Goal: Information Seeking & Learning: Learn about a topic

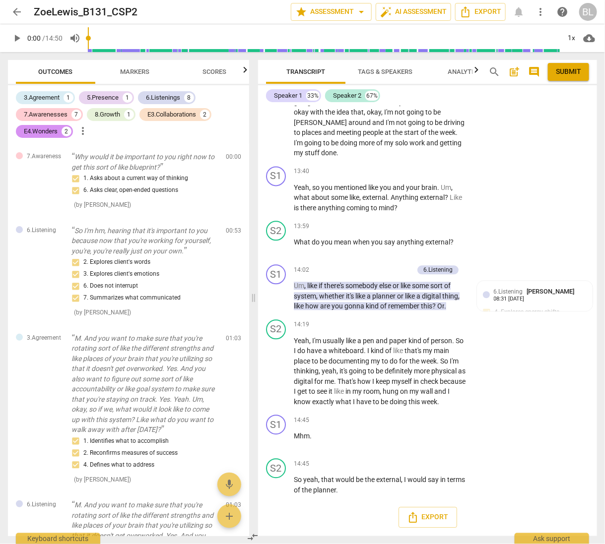
scroll to position [4660, 0]
click at [18, 12] on span "arrow_back" at bounding box center [17, 12] width 12 height 12
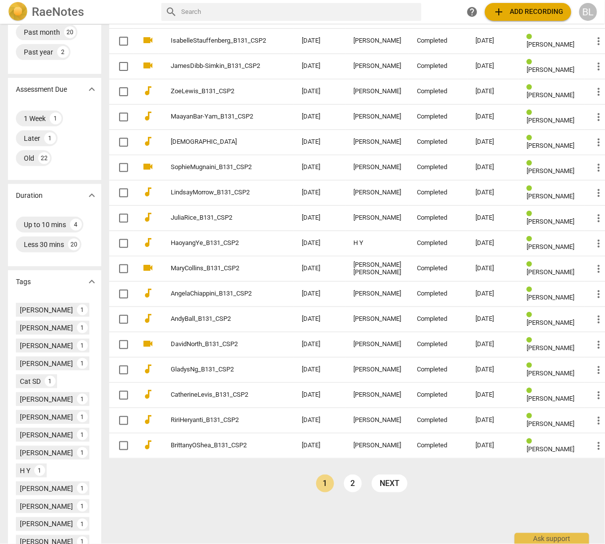
scroll to position [146, 0]
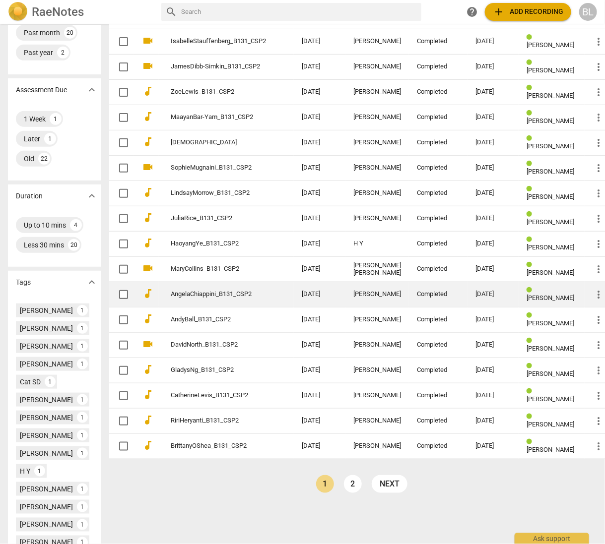
click at [527, 294] on span "[PERSON_NAME]" at bounding box center [550, 297] width 48 height 7
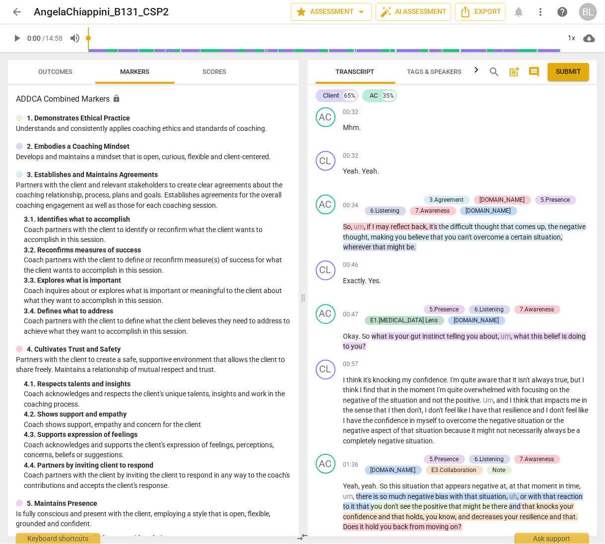
scroll to position [829, 0]
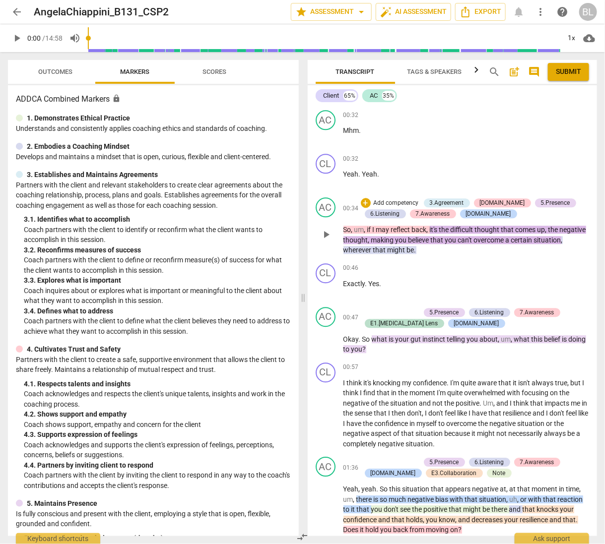
click at [541, 198] on div "5.Presence" at bounding box center [555, 202] width 29 height 9
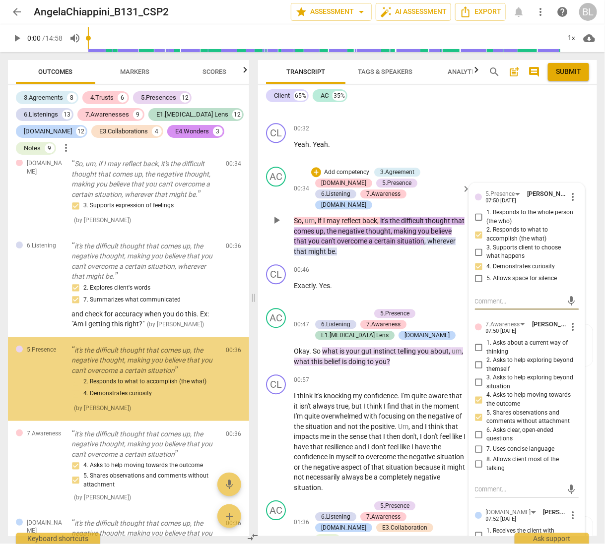
scroll to position [11, 0]
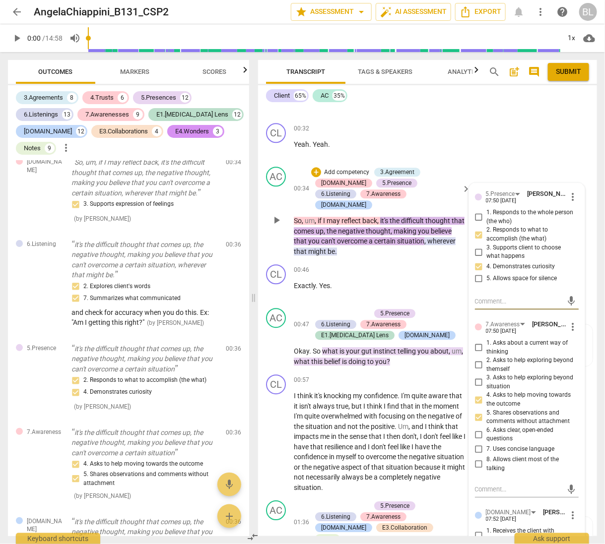
click at [575, 184] on div "AC play_arrow pause 00:34 + Add competency 3.Agreement [DOMAIN_NAME] 5.Presence…" at bounding box center [427, 212] width 339 height 98
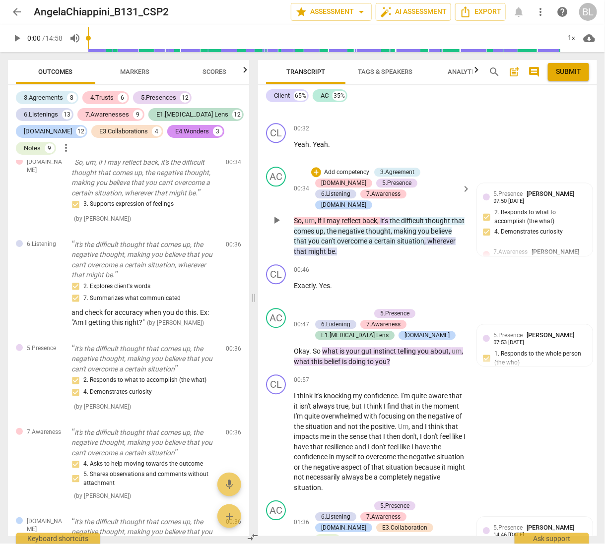
click at [404, 187] on div "+ Add competency 3.Agreement [DOMAIN_NAME] 5.Presence 6.Listening 7.Awareness […" at bounding box center [384, 189] width 147 height 44
click at [403, 177] on div "3.Agreement" at bounding box center [397, 172] width 34 height 9
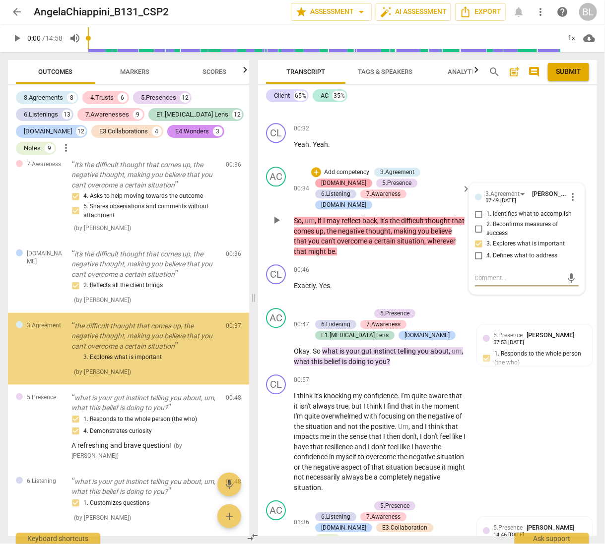
scroll to position [279, 0]
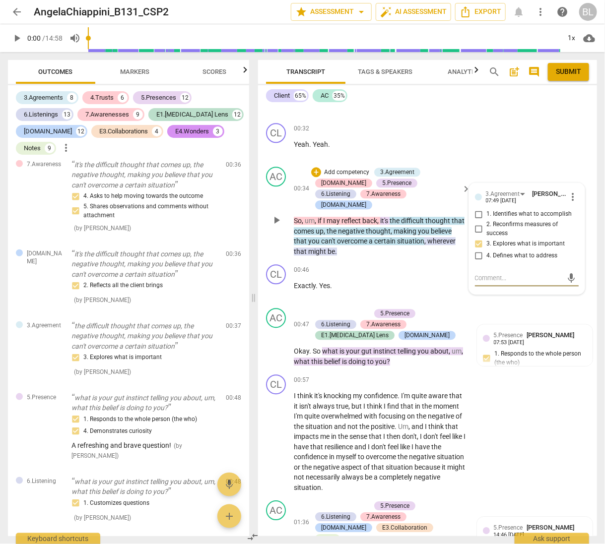
click at [509, 189] on div "AC play_arrow pause 00:34 + Add competency 3.Agreement [DOMAIN_NAME] 5.Presence…" at bounding box center [427, 212] width 339 height 98
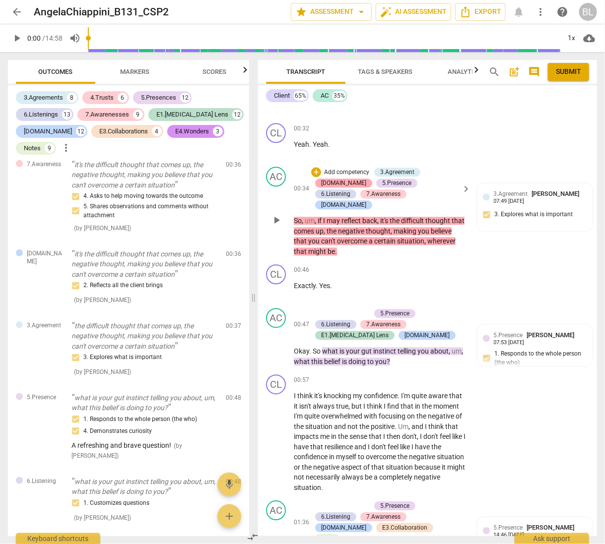
click at [366, 187] on div "[DOMAIN_NAME]" at bounding box center [343, 183] width 45 height 9
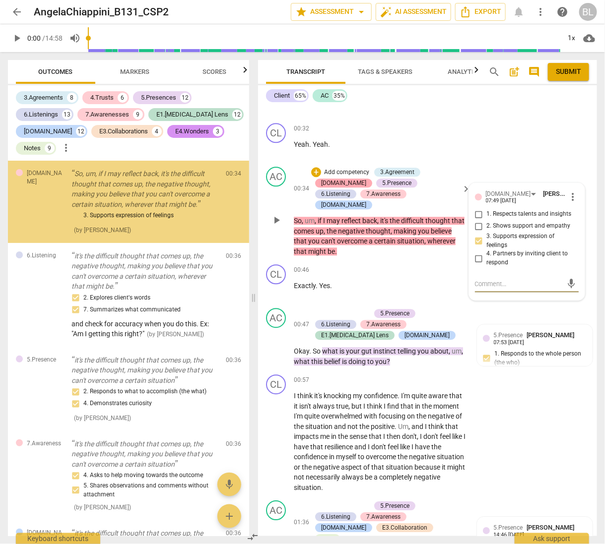
scroll to position [0, 0]
click at [522, 192] on div "AC play_arrow pause 00:34 + Add competency 3.Agreement [DOMAIN_NAME] 5.Presence…" at bounding box center [427, 212] width 339 height 98
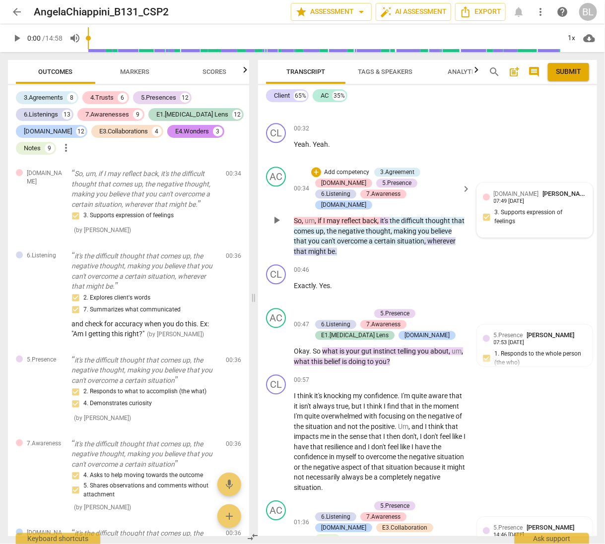
click at [543, 197] on span "[PERSON_NAME]" at bounding box center [567, 193] width 48 height 7
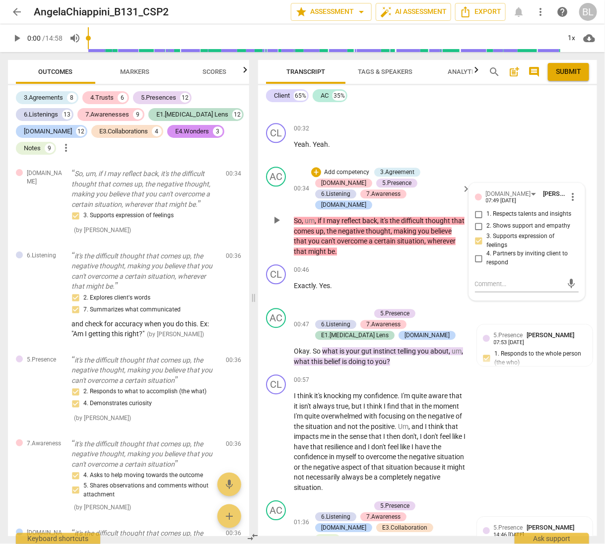
click at [536, 190] on div "AC play_arrow pause 00:34 + Add competency 3.Agreement [DOMAIN_NAME] 5.Presence…" at bounding box center [427, 212] width 339 height 98
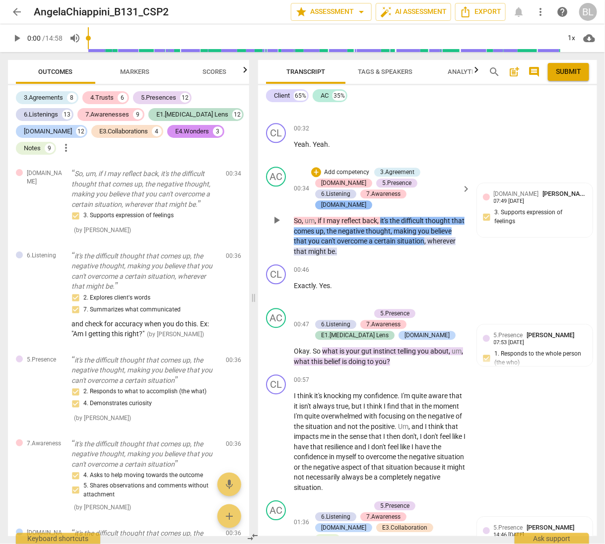
click at [340, 209] on div "[DOMAIN_NAME]" at bounding box center [343, 204] width 45 height 9
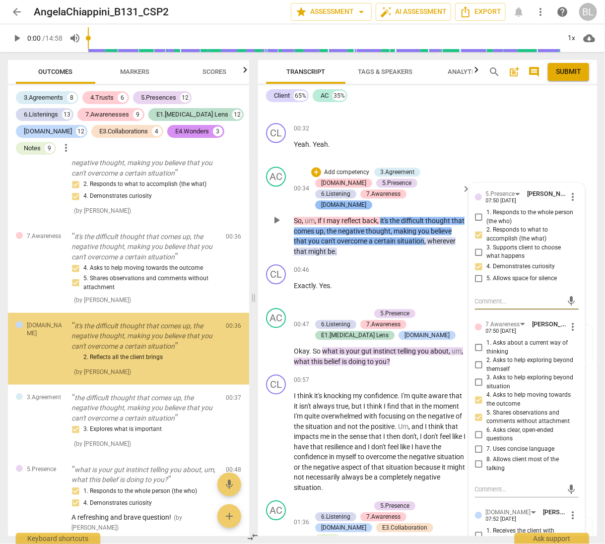
scroll to position [207, 0]
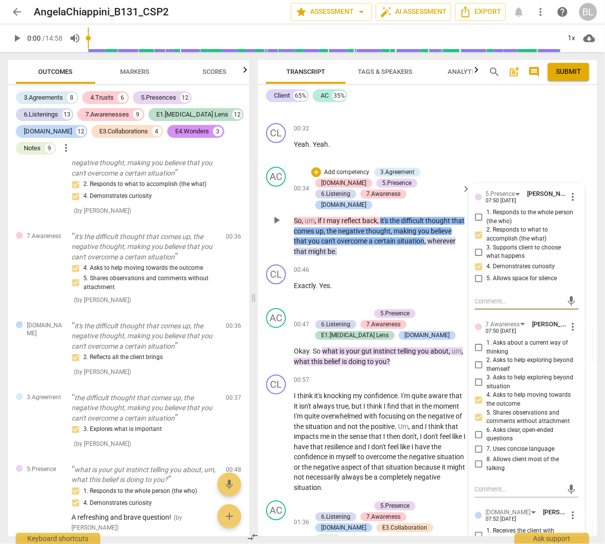
click at [546, 198] on div "AC play_arrow pause 00:34 + Add competency 3.Agreement [DOMAIN_NAME] 5.Presence…" at bounding box center [427, 212] width 339 height 98
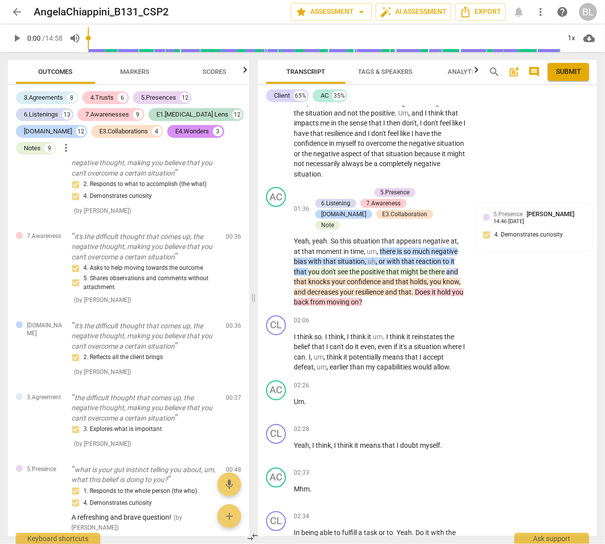
scroll to position [1145, 0]
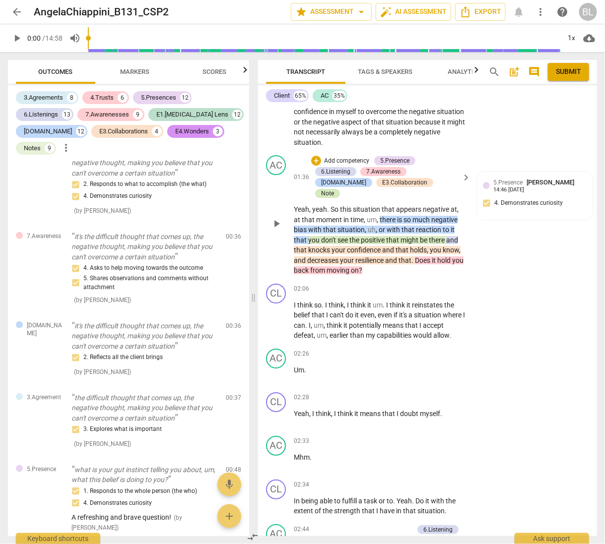
click at [334, 191] on div "Note" at bounding box center [327, 193] width 13 height 9
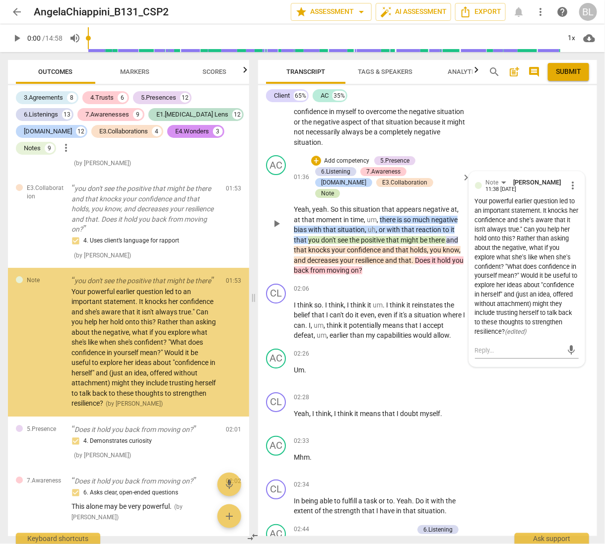
scroll to position [1083, 0]
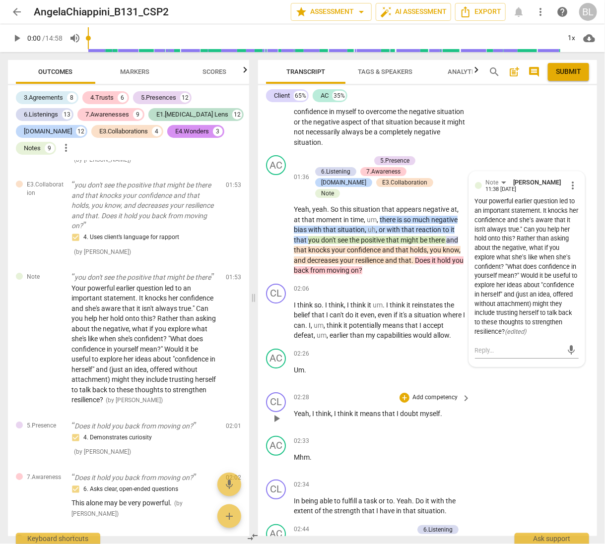
click at [532, 397] on div "[PERSON_NAME] Summary: In this session, the client explores how to reframe nega…" at bounding box center [427, 321] width 339 height 430
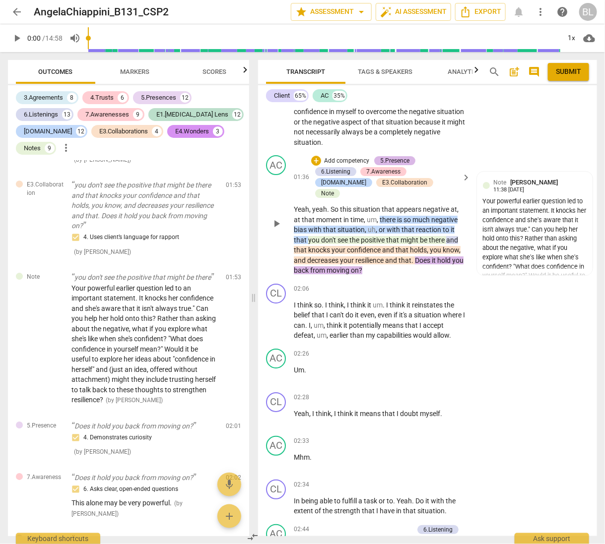
click at [398, 165] on div "5.Presence" at bounding box center [394, 160] width 29 height 9
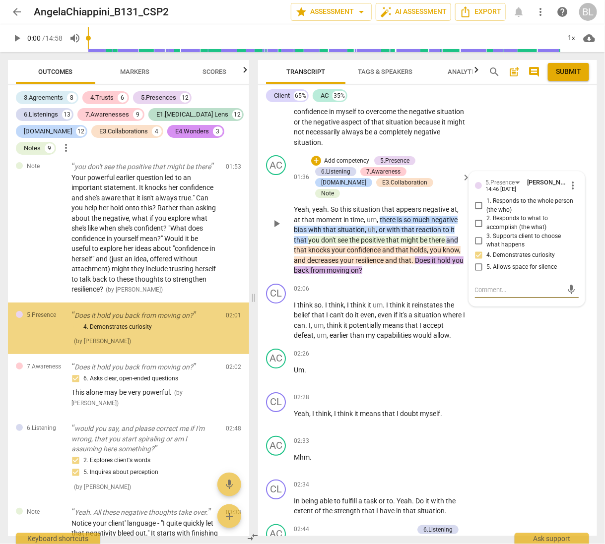
scroll to position [1193, 0]
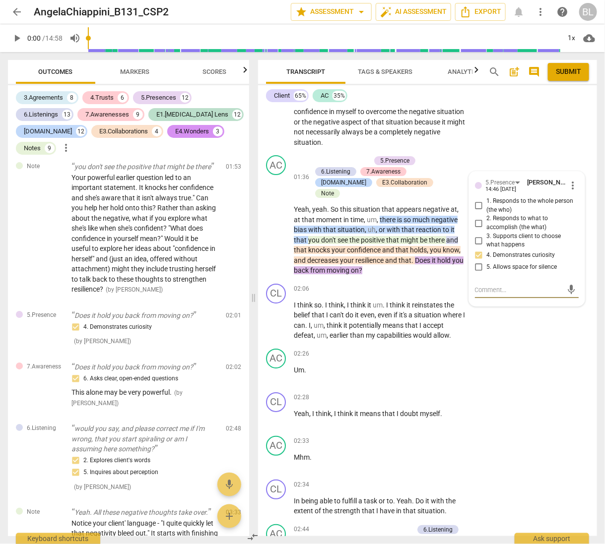
click at [547, 151] on div "CL play_arrow pause 00:57 + Add competency keyboard_arrow_right I think it's kn…" at bounding box center [427, 88] width 339 height 126
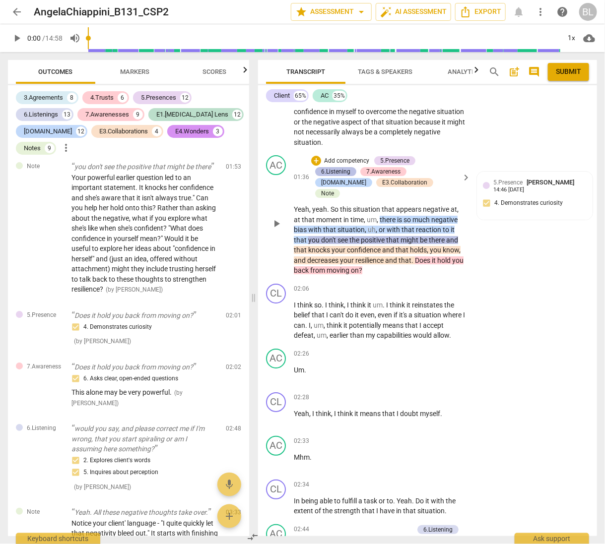
click at [343, 176] on div "6.Listening" at bounding box center [335, 171] width 29 height 9
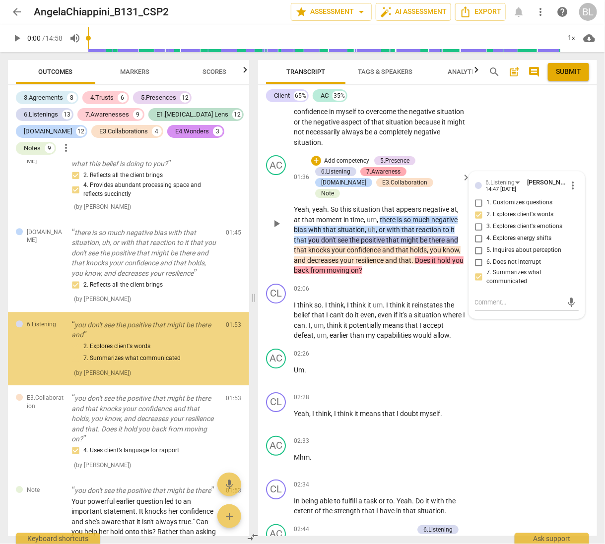
click at [401, 176] on div "7.Awareness" at bounding box center [383, 171] width 46 height 9
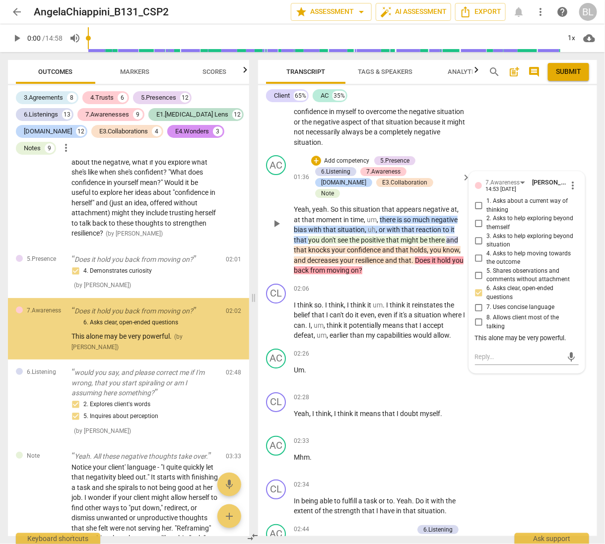
scroll to position [1250, 0]
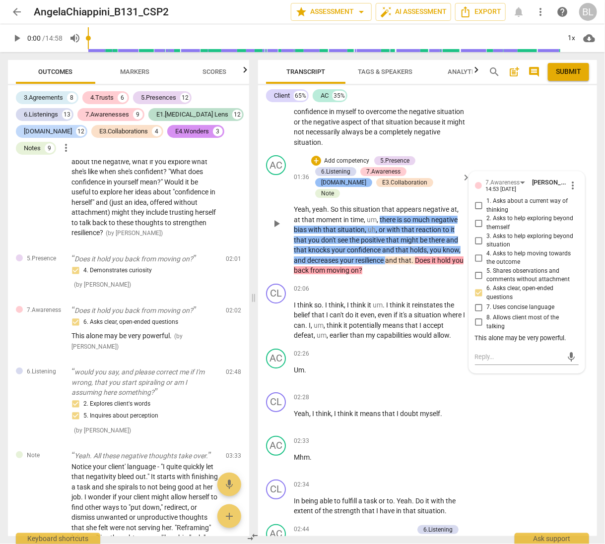
click at [366, 179] on div "[DOMAIN_NAME]" at bounding box center [343, 182] width 45 height 9
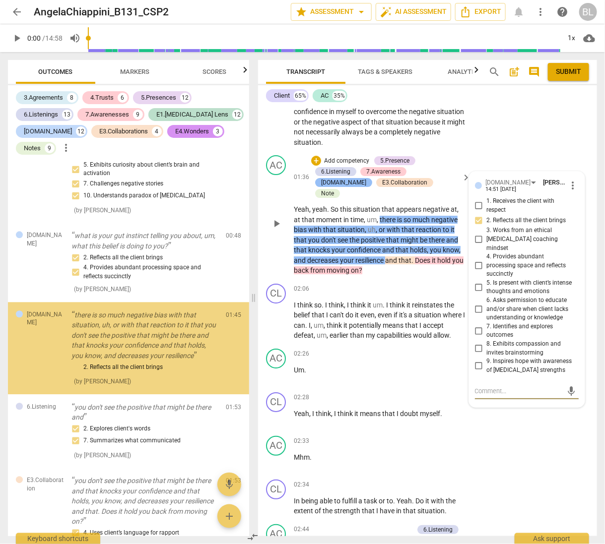
scroll to position [787, 0]
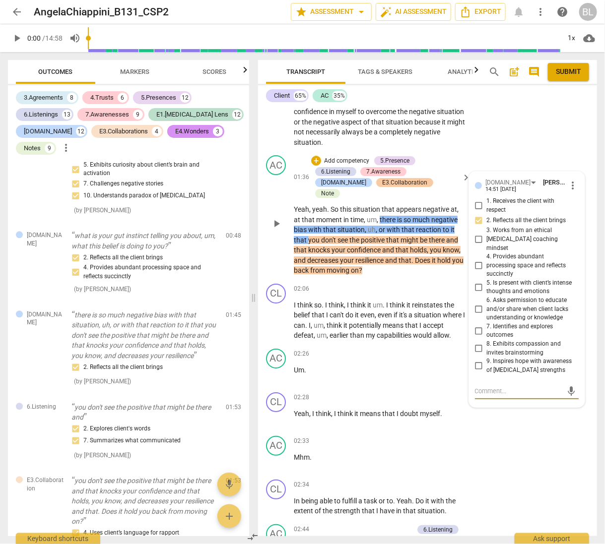
click at [382, 187] on div "E3.Collaboration" at bounding box center [404, 182] width 45 height 9
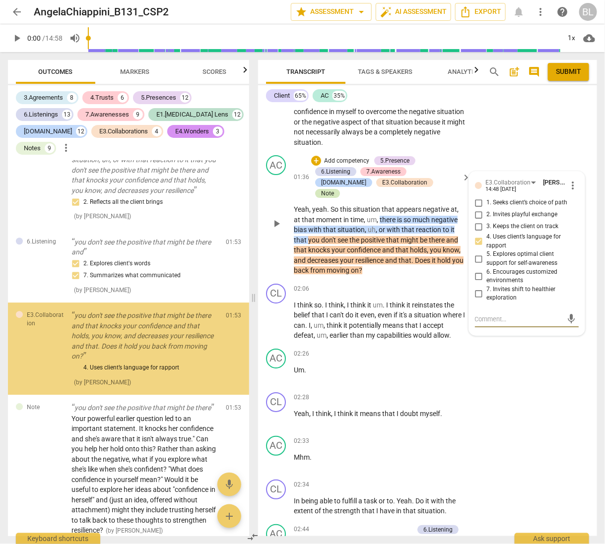
scroll to position [953, 0]
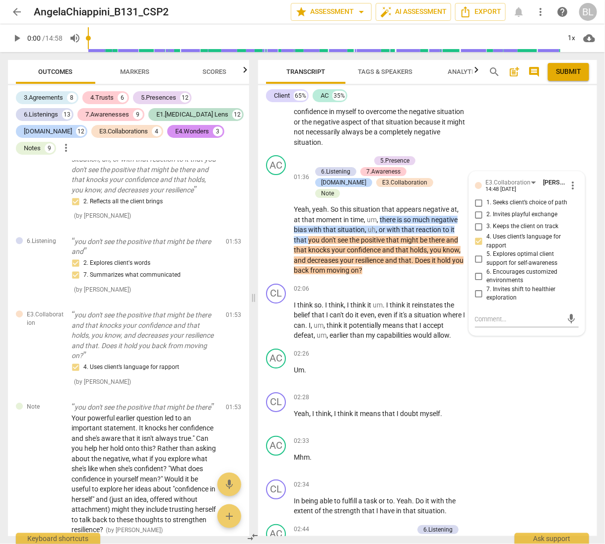
click at [525, 151] on div "CL play_arrow pause 00:57 + Add competency keyboard_arrow_right I think it's kn…" at bounding box center [427, 88] width 339 height 126
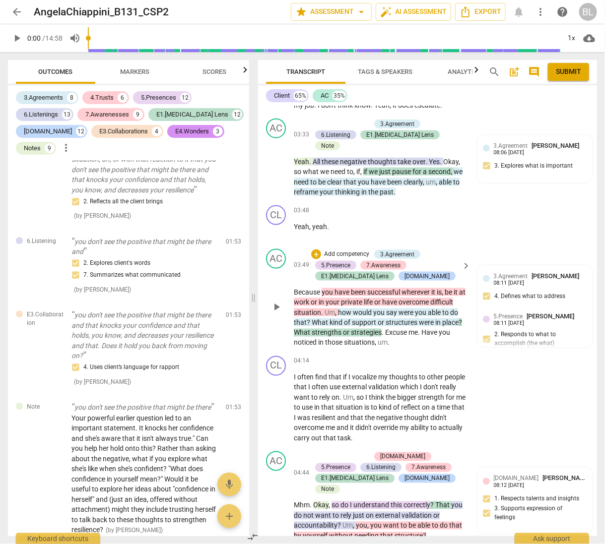
scroll to position [1715, 0]
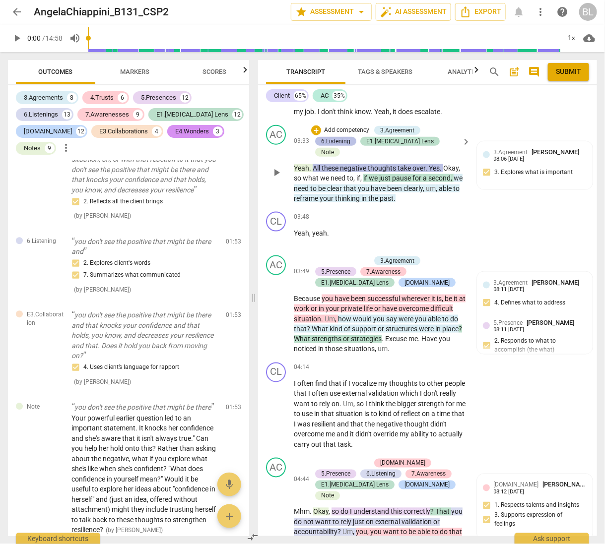
click at [334, 146] on div "6.Listening" at bounding box center [335, 141] width 29 height 9
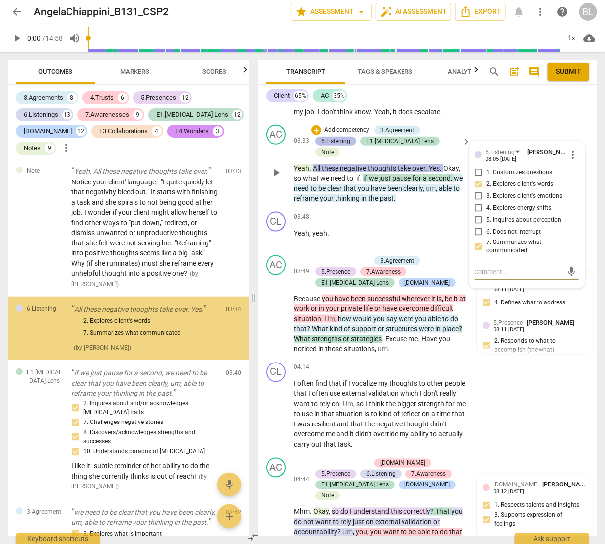
scroll to position [1535, 0]
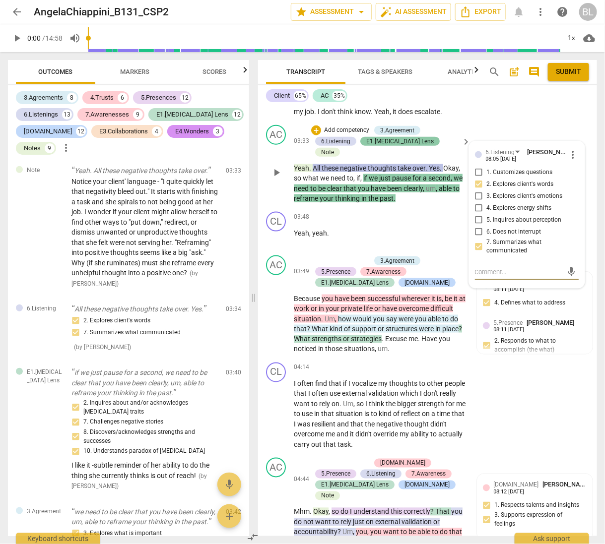
click at [377, 146] on div "E1.[MEDICAL_DATA] Lens" at bounding box center [399, 141] width 67 height 9
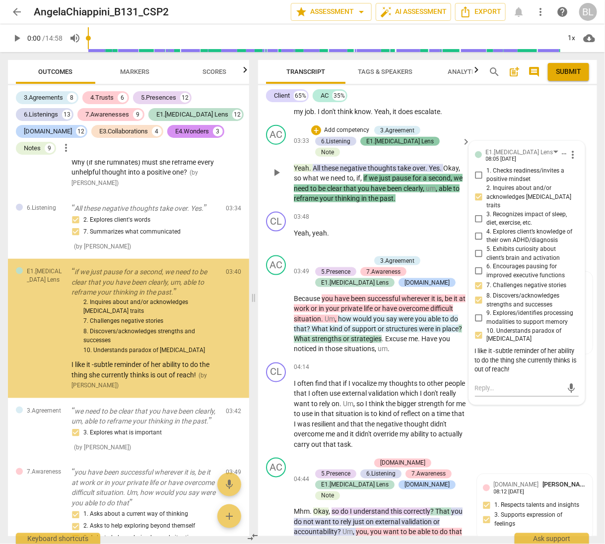
scroll to position [1636, 0]
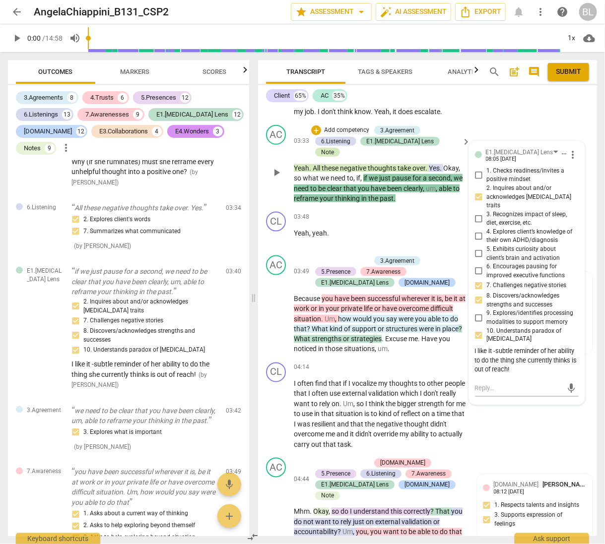
click at [334, 155] on div "Note" at bounding box center [327, 152] width 13 height 9
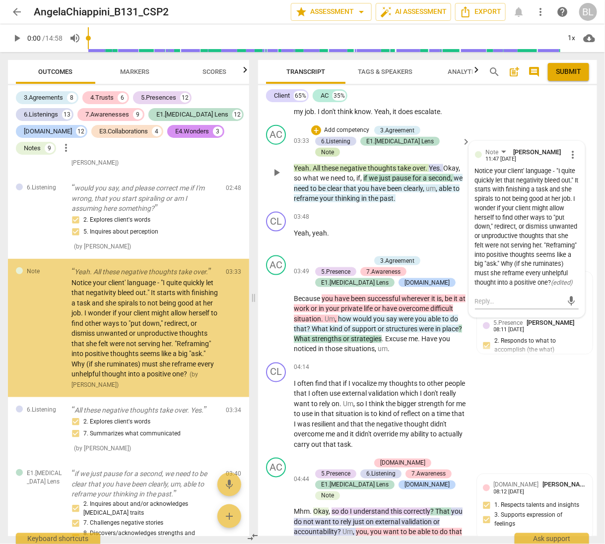
scroll to position [1434, 0]
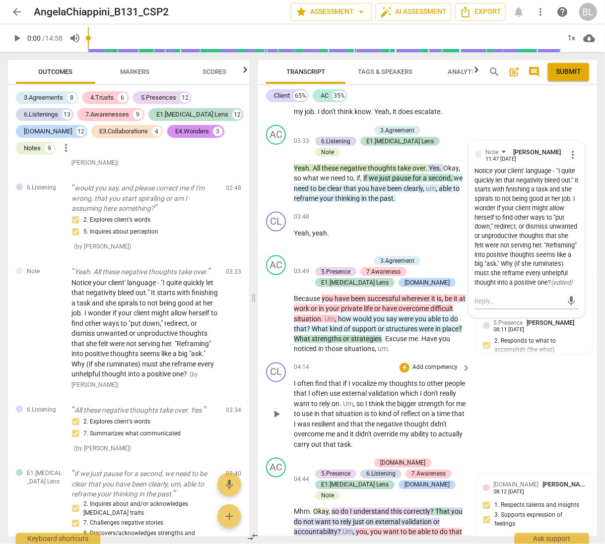
click at [553, 412] on div "CL play_arrow pause 04:14 + Add competency keyboard_arrow_right I often find th…" at bounding box center [427, 407] width 339 height 96
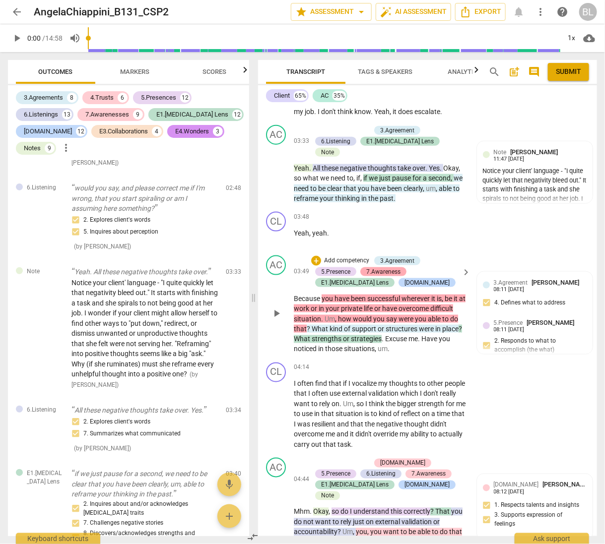
click at [388, 276] on div "7.Awareness" at bounding box center [383, 271] width 34 height 9
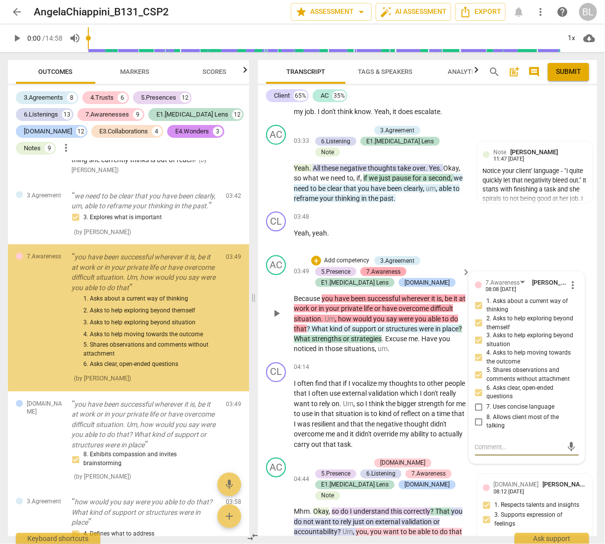
scroll to position [1851, 0]
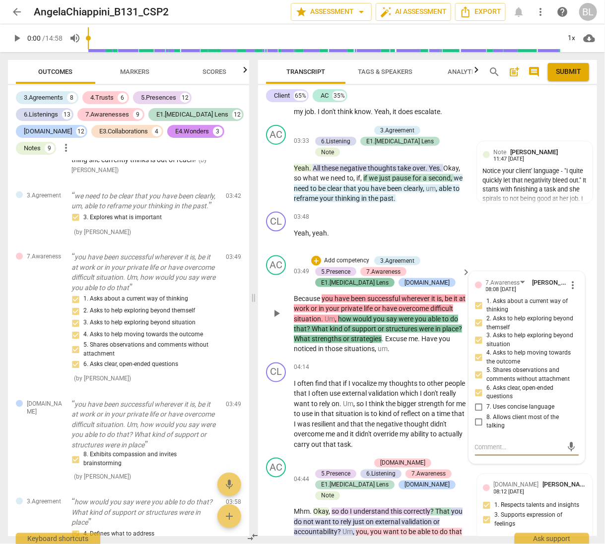
click at [331, 287] on div "E1.[MEDICAL_DATA] Lens" at bounding box center [354, 282] width 67 height 9
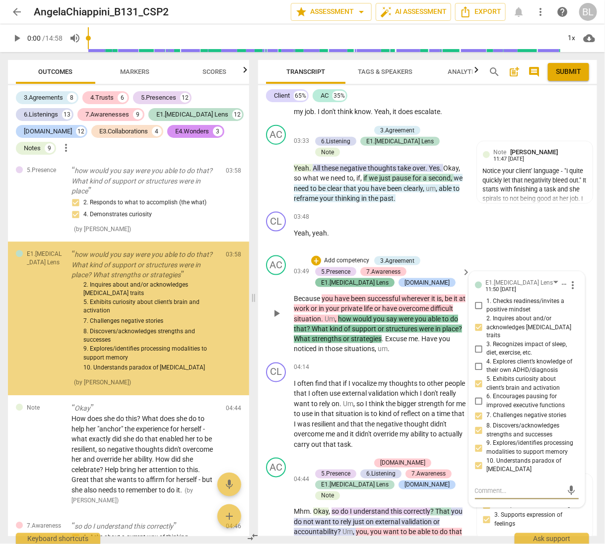
scroll to position [2255, 0]
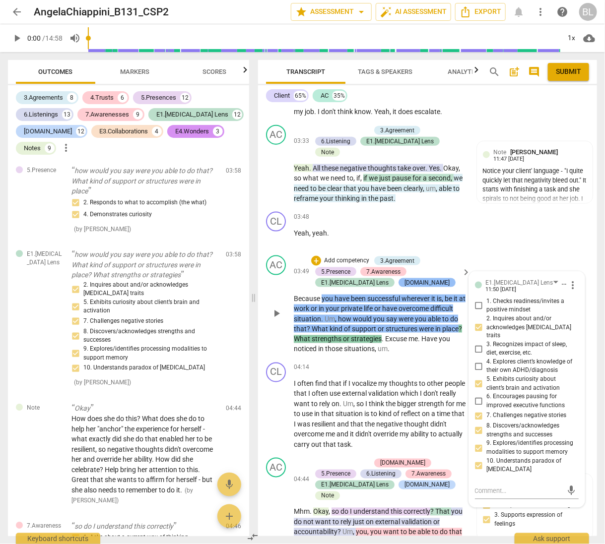
click at [404, 287] on div "[DOMAIN_NAME]" at bounding box center [426, 282] width 45 height 9
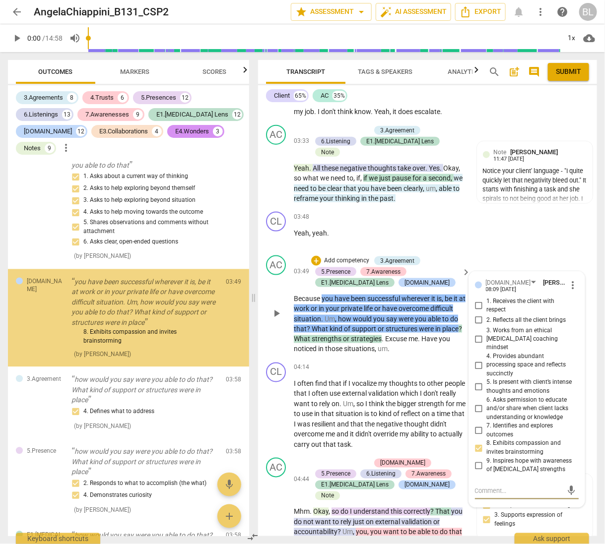
scroll to position [1973, 0]
click at [511, 257] on div "AC play_arrow pause 03:49 + Add competency 3.Agreement 5.Presence 7.Awareness E…" at bounding box center [427, 304] width 339 height 107
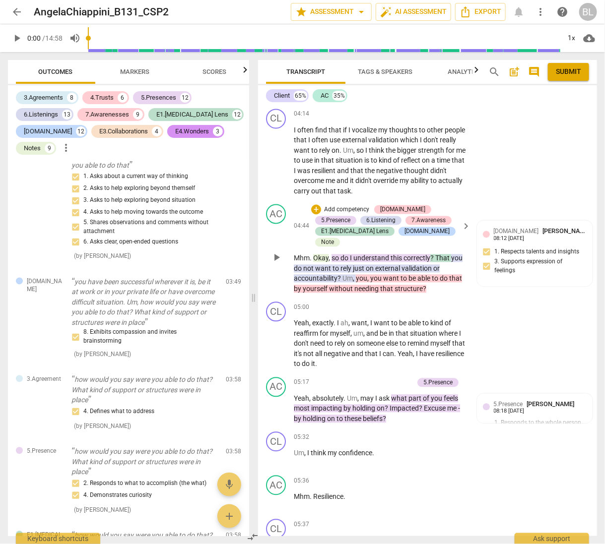
scroll to position [1965, 0]
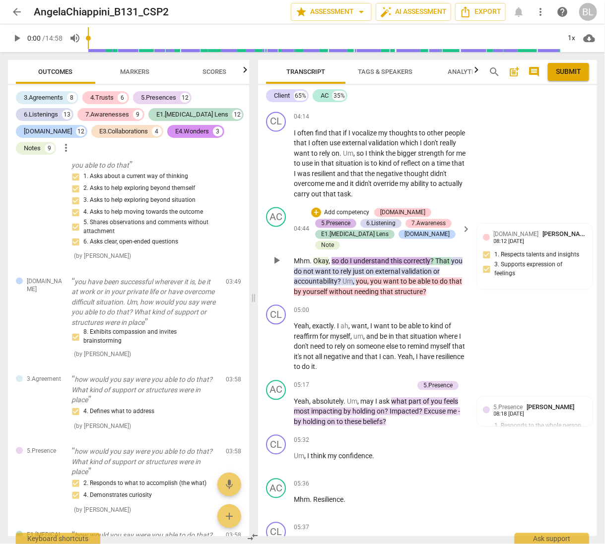
click at [350, 219] on div "5.Presence" at bounding box center [335, 223] width 29 height 9
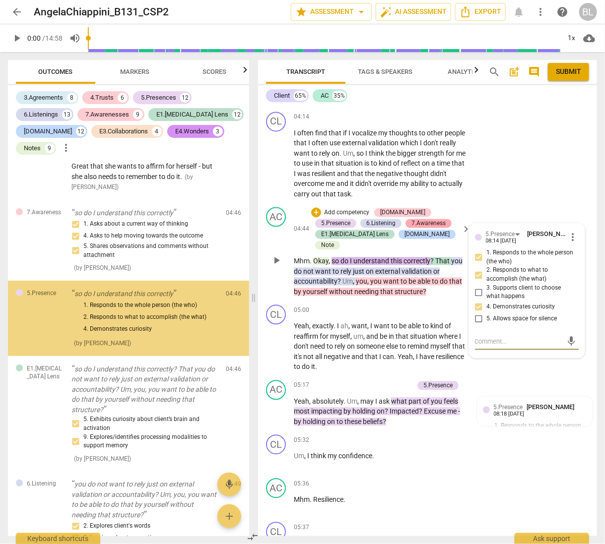
scroll to position [2568, 0]
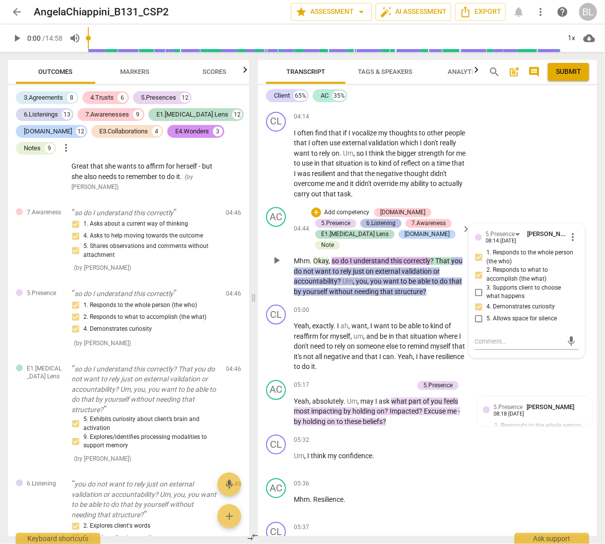
click at [366, 228] on div "6.Listening" at bounding box center [380, 223] width 29 height 9
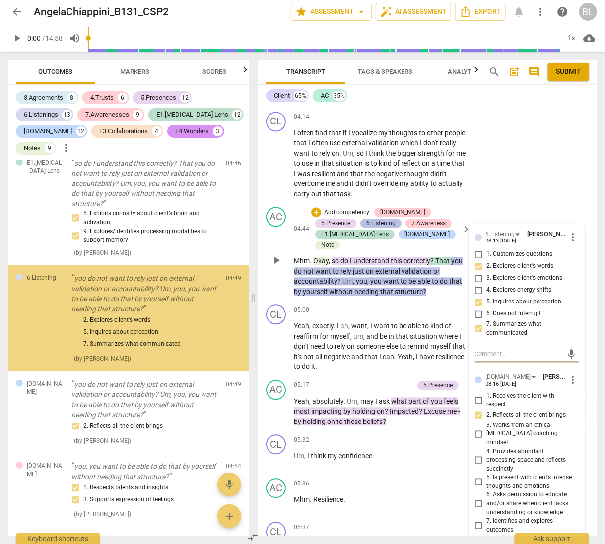
scroll to position [2774, 0]
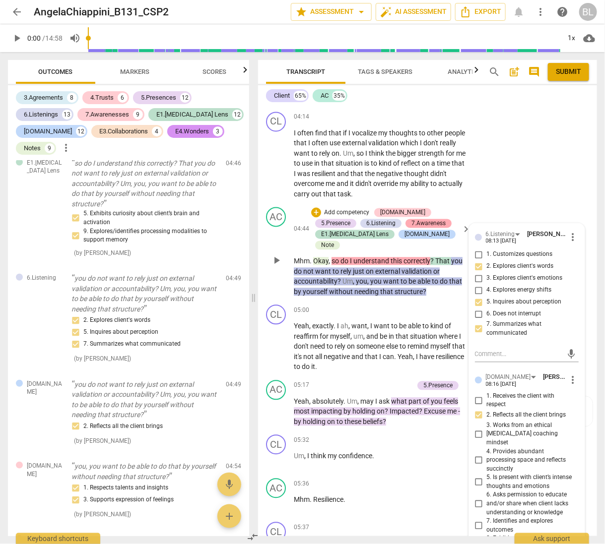
click at [411, 227] on div "7.Awareness" at bounding box center [428, 223] width 34 height 9
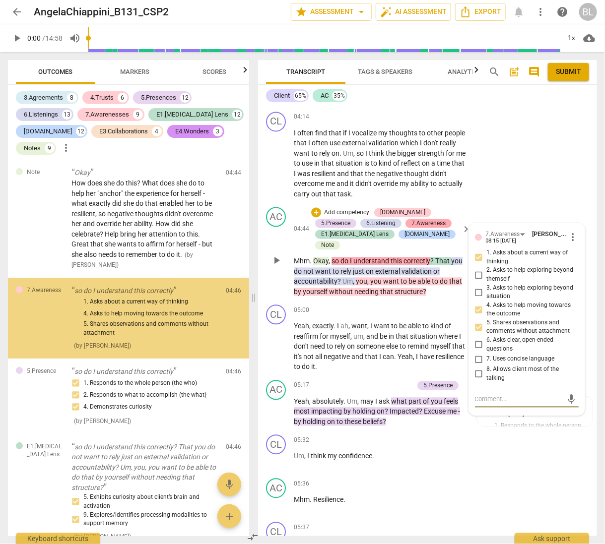
scroll to position [2490, 0]
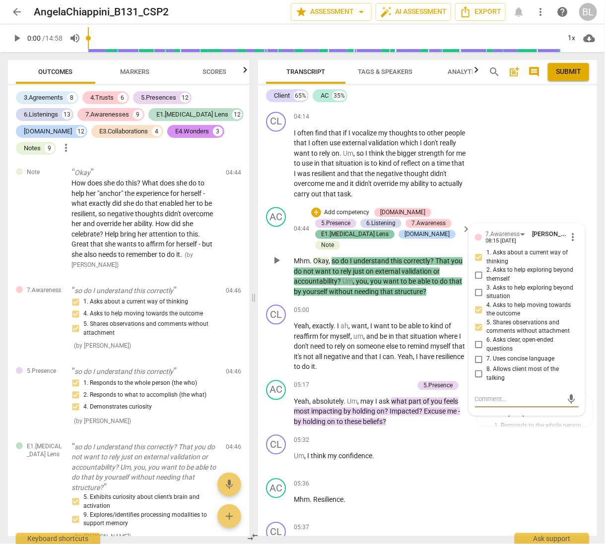
click at [343, 238] on div "E1.[MEDICAL_DATA] Lens" at bounding box center [354, 234] width 67 height 9
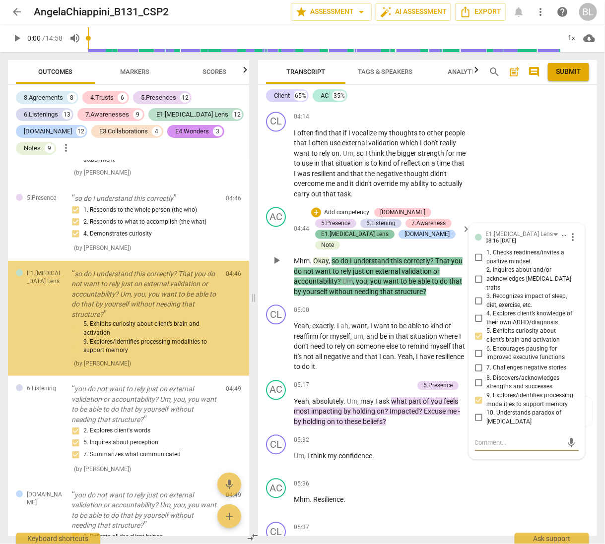
scroll to position [2663, 0]
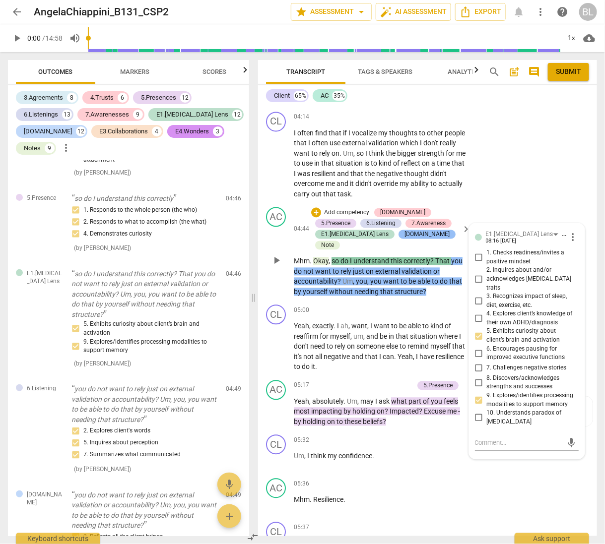
click at [404, 239] on div "[DOMAIN_NAME]" at bounding box center [426, 234] width 45 height 9
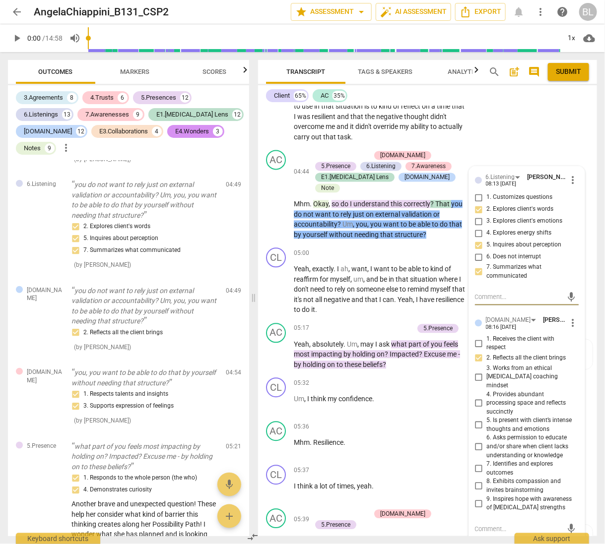
scroll to position [2010, 0]
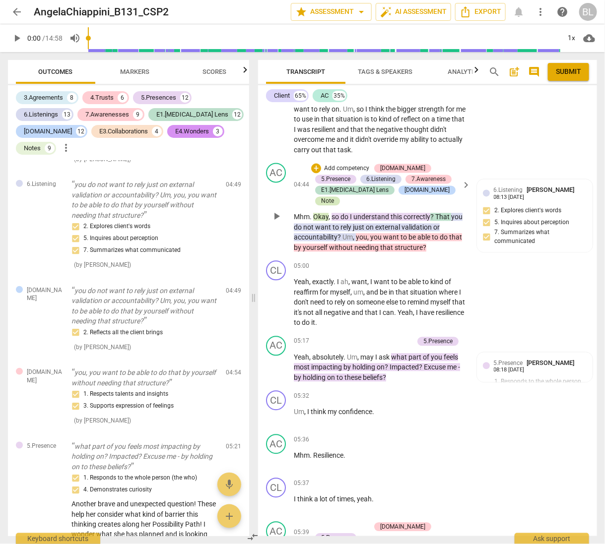
click at [340, 197] on div "Note" at bounding box center [327, 201] width 25 height 9
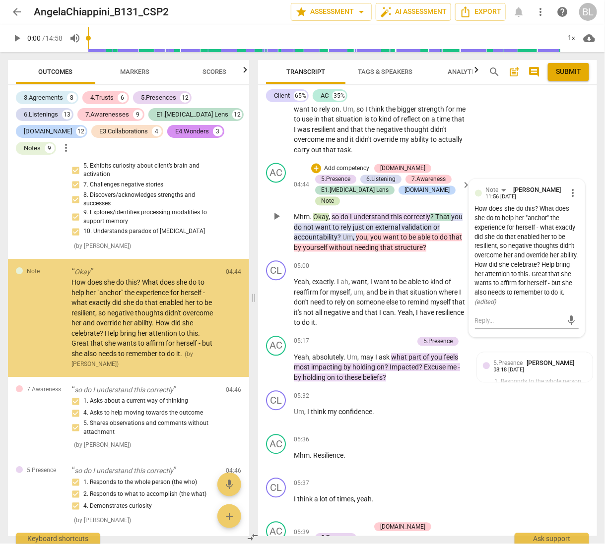
scroll to position [2390, 0]
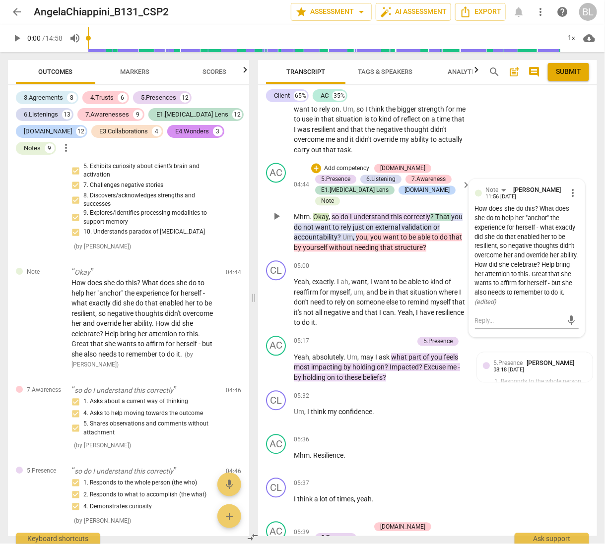
click at [444, 249] on div "AC play_arrow pause 04:44 + Add competency [DOMAIN_NAME] 5.Presence 6.Listening…" at bounding box center [427, 208] width 339 height 98
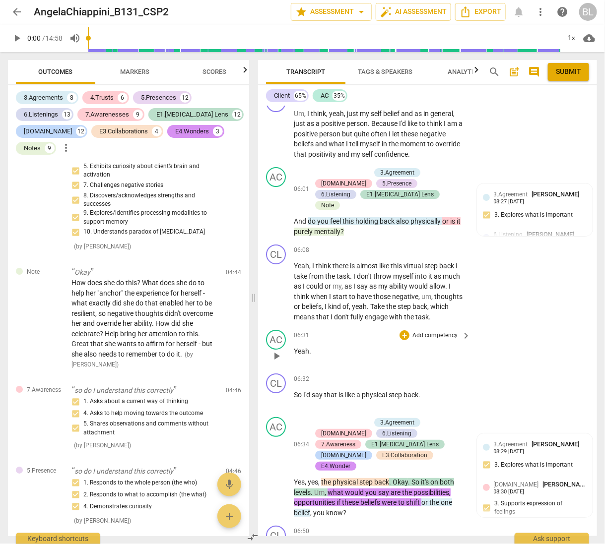
scroll to position [2482, 0]
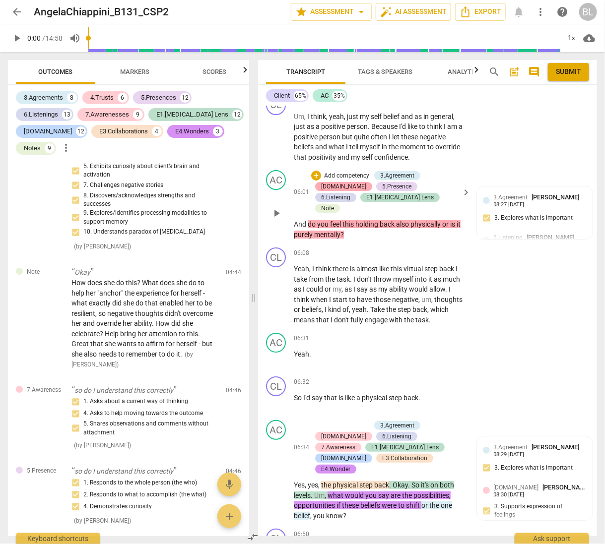
click at [372, 182] on div "[DOMAIN_NAME]" at bounding box center [343, 186] width 57 height 9
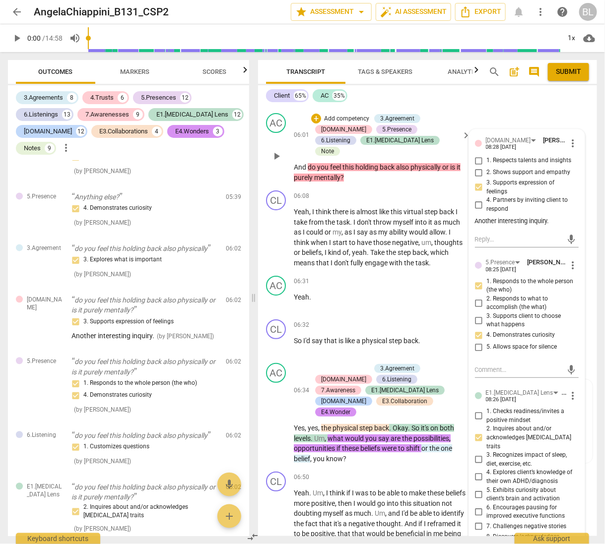
scroll to position [2510, 0]
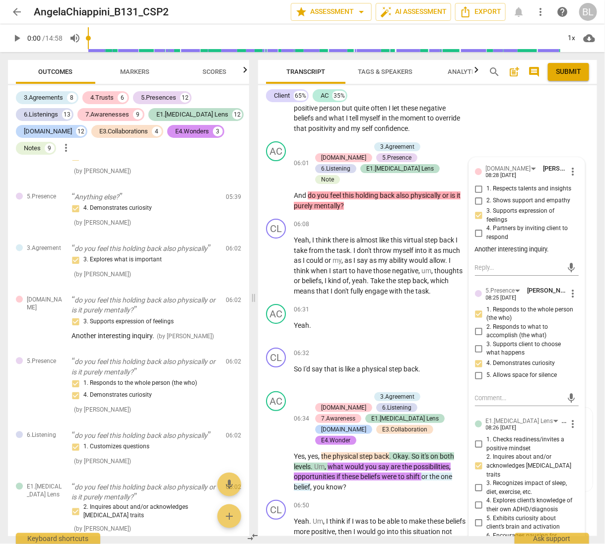
drag, startPoint x: 597, startPoint y: 348, endPoint x: 599, endPoint y: 362, distance: 14.5
click at [599, 362] on div "Transcript Tags & Speakers Analytics search post_add comment Submit Client 65% …" at bounding box center [429, 298] width 351 height 492
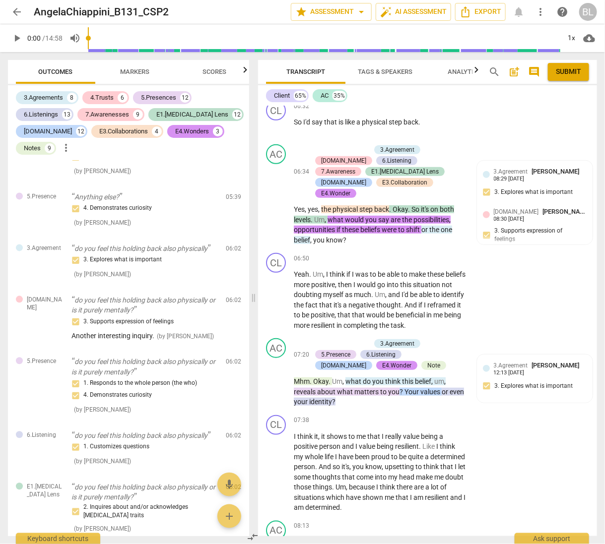
scroll to position [2773, 0]
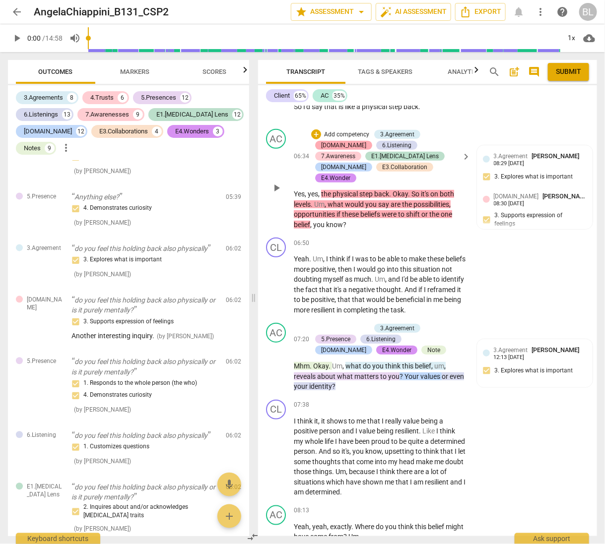
click at [366, 141] on div "[DOMAIN_NAME]" at bounding box center [343, 145] width 45 height 9
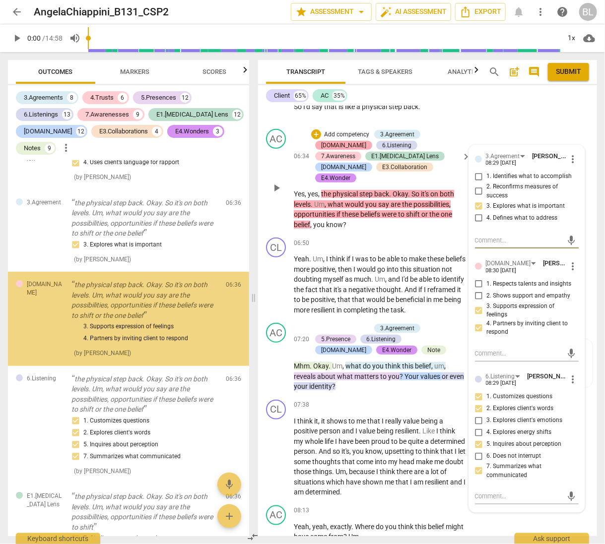
scroll to position [3887, 0]
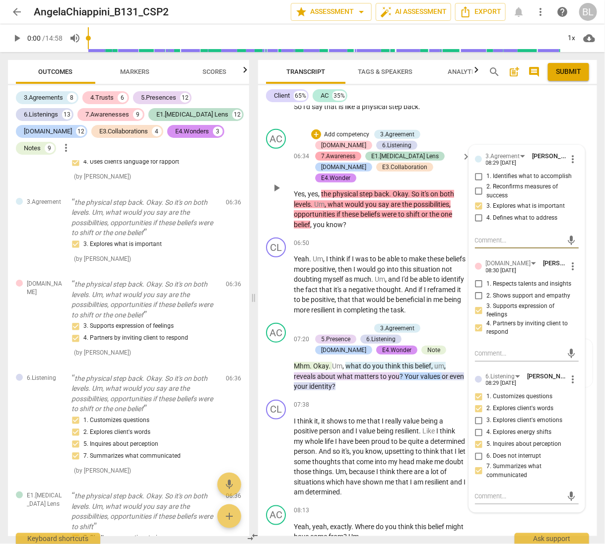
click at [355, 152] on div "7.Awareness" at bounding box center [338, 156] width 34 height 9
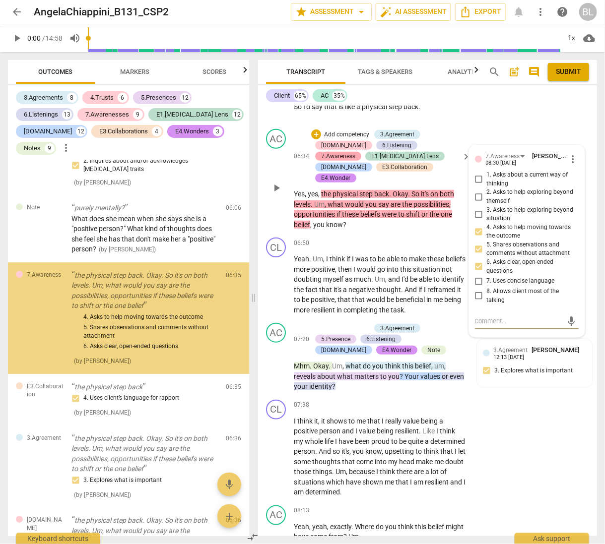
scroll to position [3651, 0]
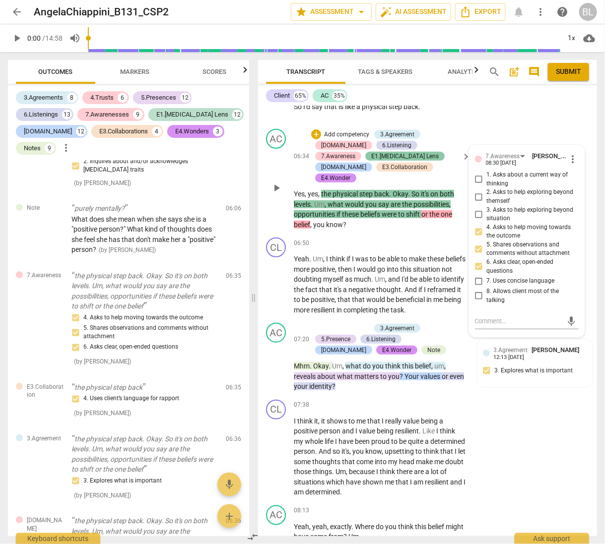
click at [371, 152] on div "E1.[MEDICAL_DATA] Lens" at bounding box center [404, 156] width 67 height 9
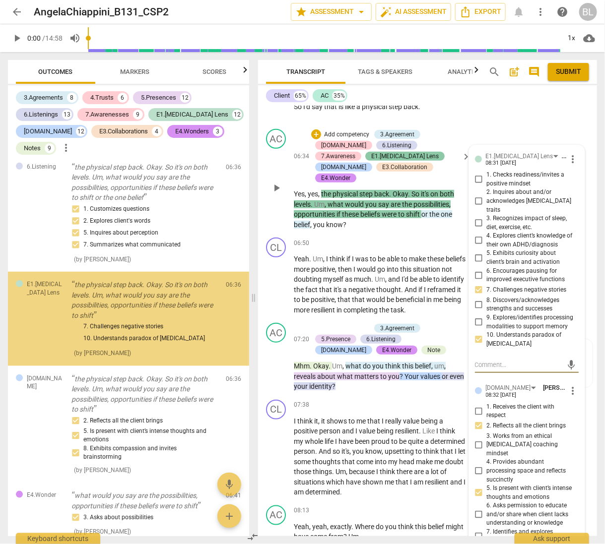
scroll to position [4099, 0]
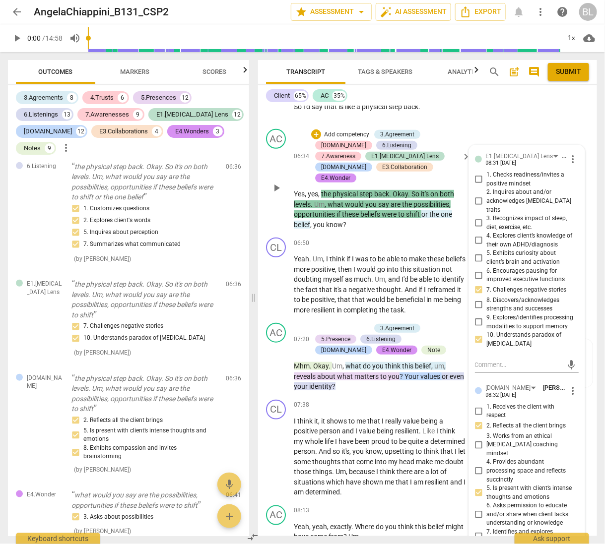
click at [536, 383] on div "[DOMAIN_NAME] [PERSON_NAME] 08:32 [DATE] more_vert 1. Receives the client with …" at bounding box center [527, 484] width 104 height 202
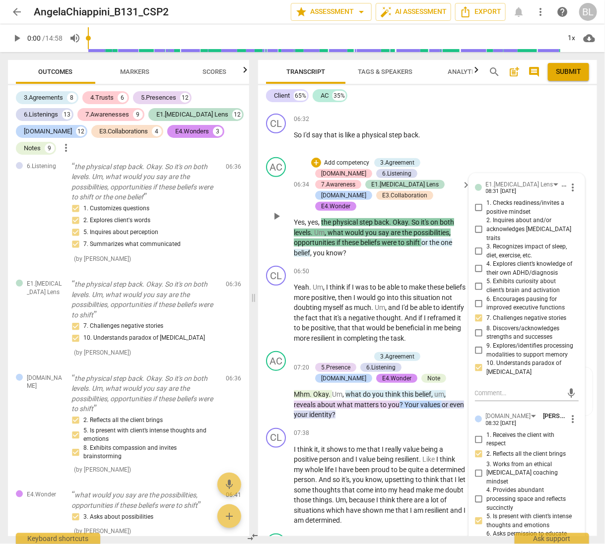
scroll to position [2716, 0]
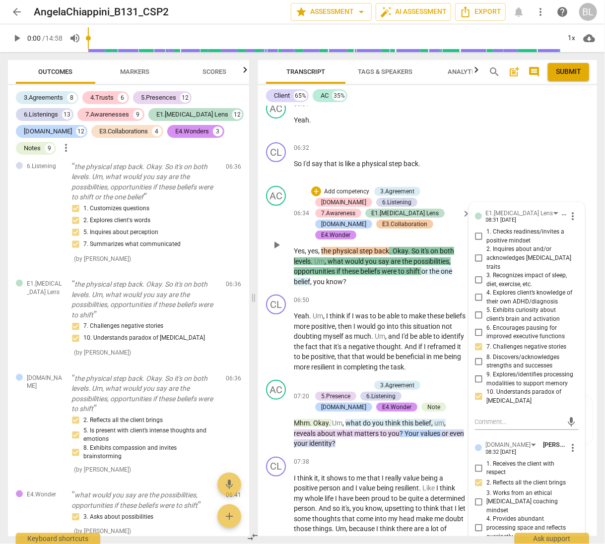
click at [382, 220] on div "E3.Collaboration" at bounding box center [404, 224] width 45 height 9
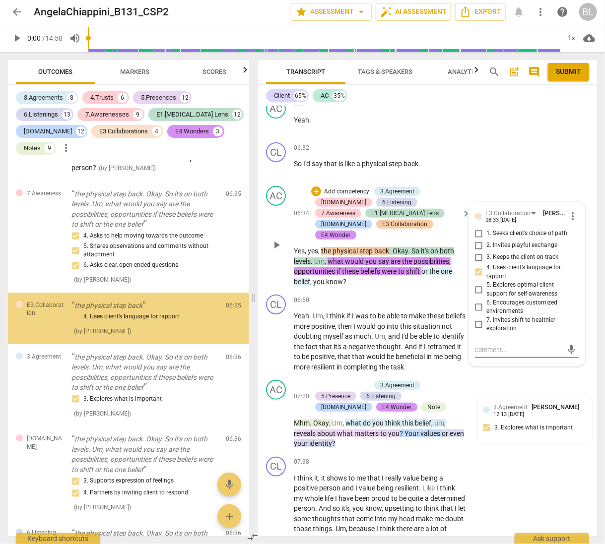
scroll to position [3732, 0]
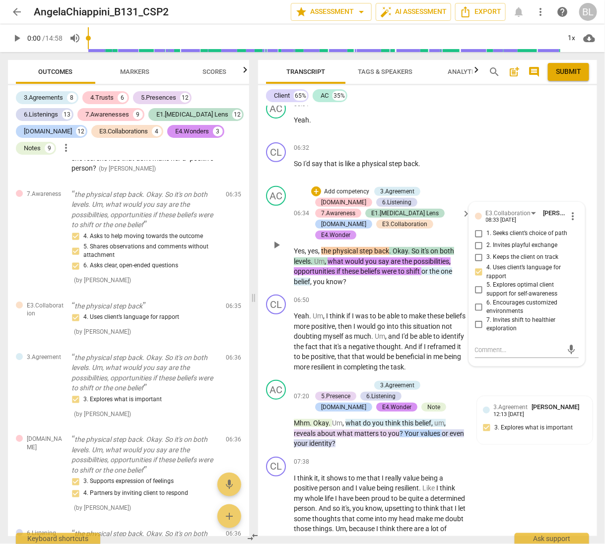
click at [350, 231] on div "E4.Wonder" at bounding box center [335, 235] width 29 height 9
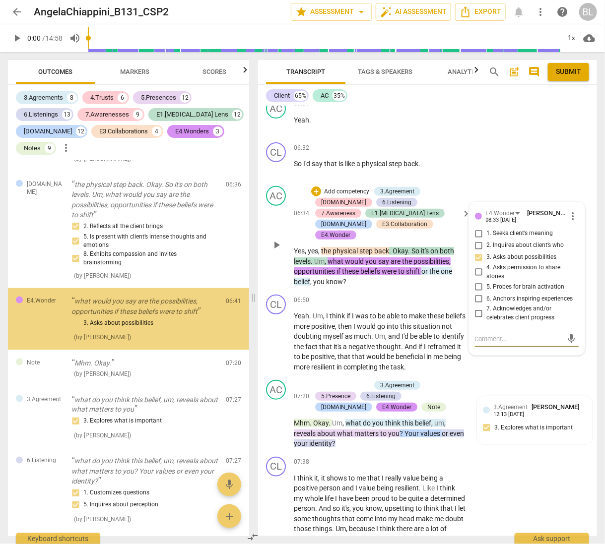
scroll to position [4294, 0]
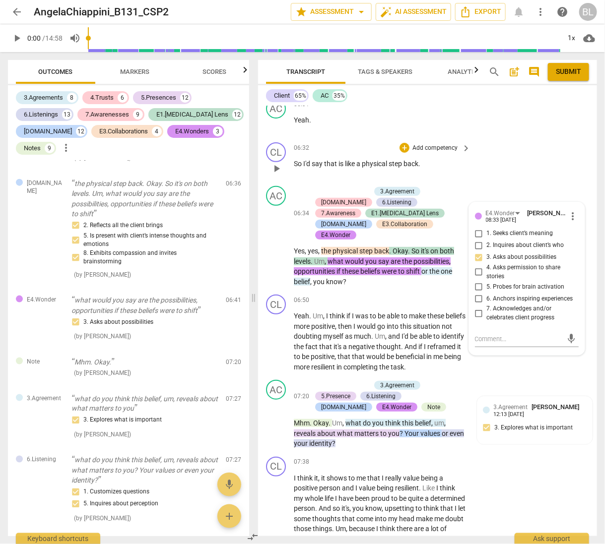
click at [524, 138] on div "CL play_arrow pause 06:32 + Add competency keyboard_arrow_right So I'd say that…" at bounding box center [427, 160] width 339 height 44
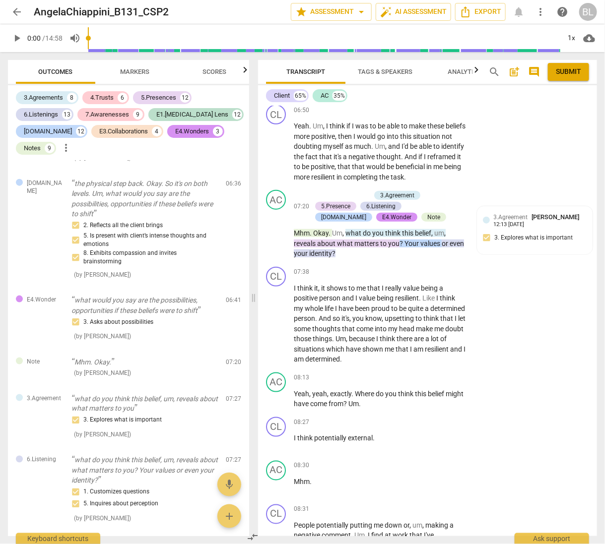
scroll to position [2893, 0]
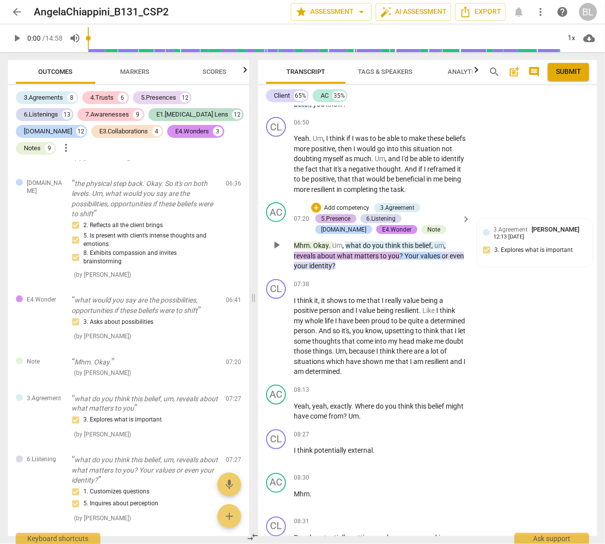
click at [343, 214] on div "5.Presence" at bounding box center [335, 218] width 29 height 9
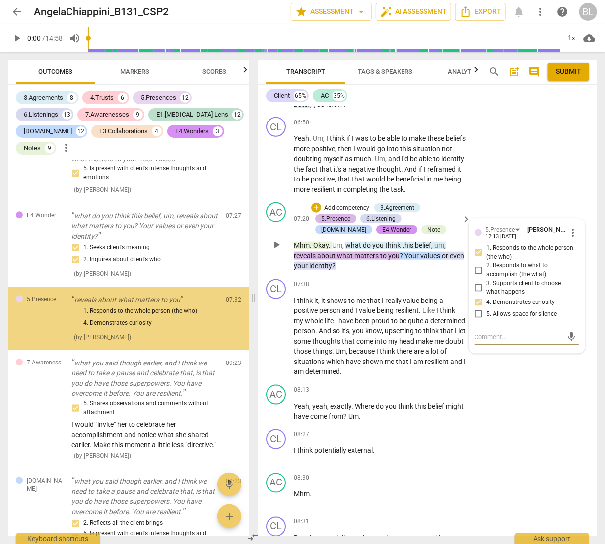
scroll to position [4690, 0]
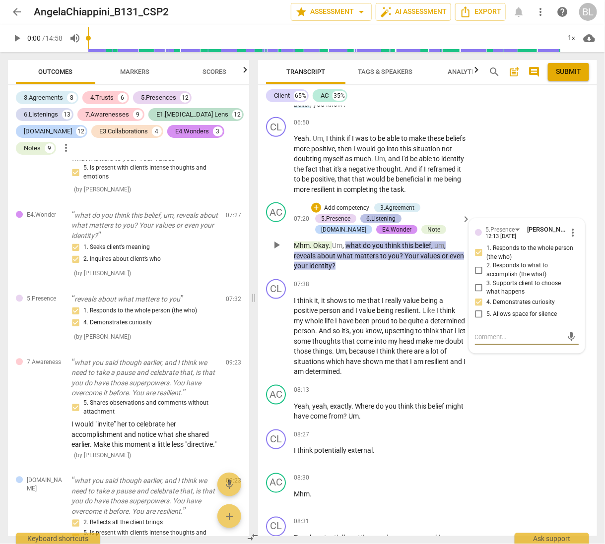
click at [385, 214] on div "6.Listening" at bounding box center [380, 218] width 29 height 9
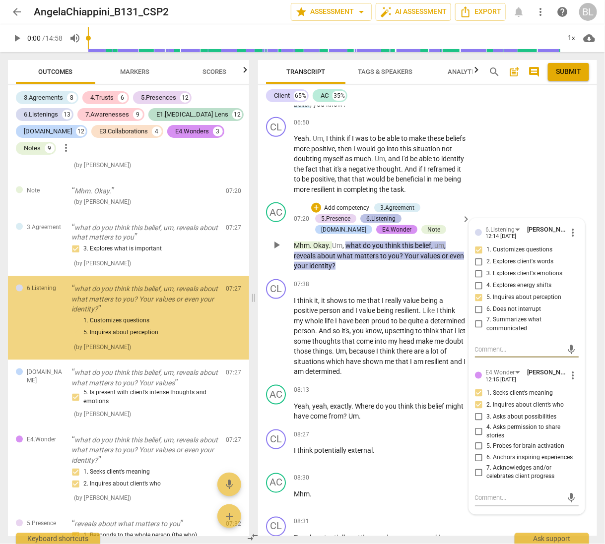
scroll to position [4465, 0]
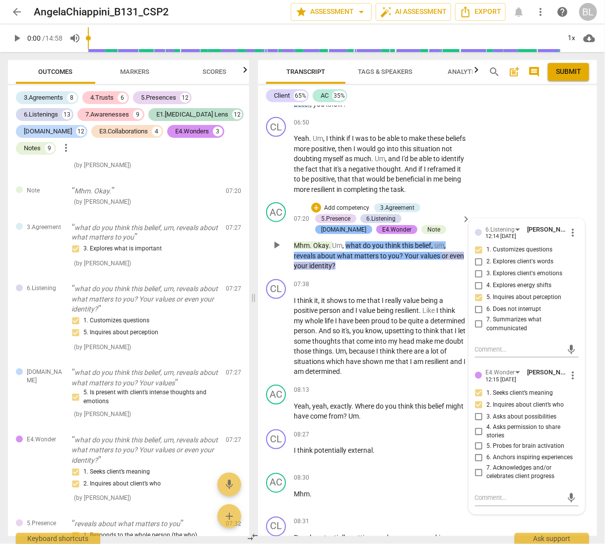
click at [366, 225] on div "[DOMAIN_NAME]" at bounding box center [343, 229] width 45 height 9
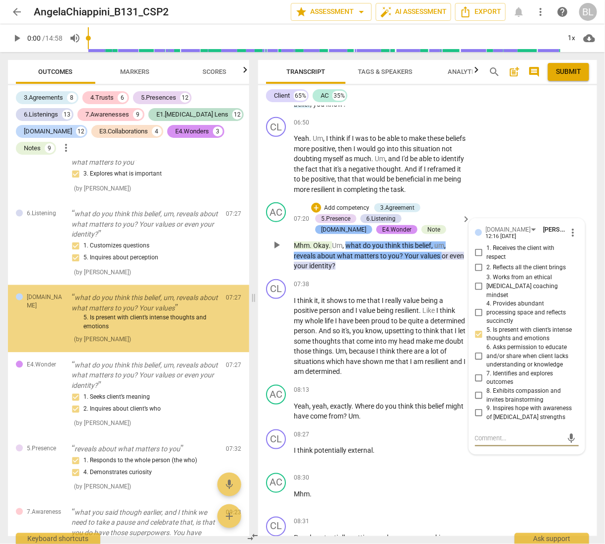
scroll to position [4540, 0]
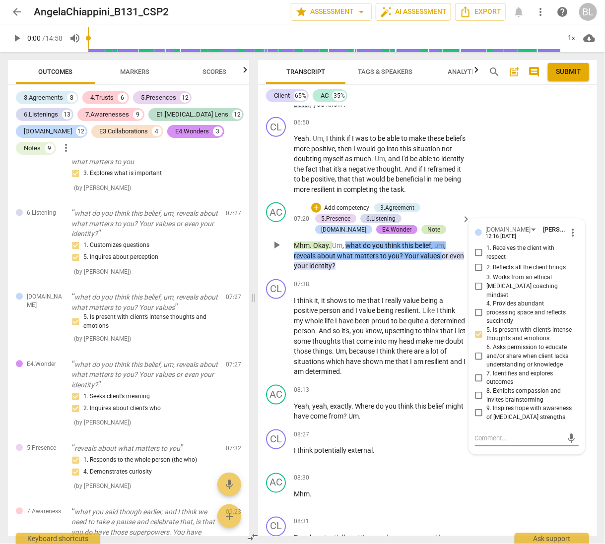
click at [427, 225] on div "Note" at bounding box center [433, 229] width 13 height 9
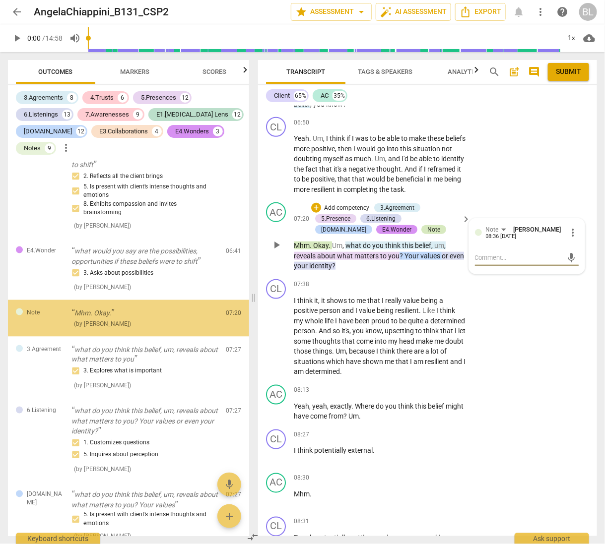
scroll to position [4343, 0]
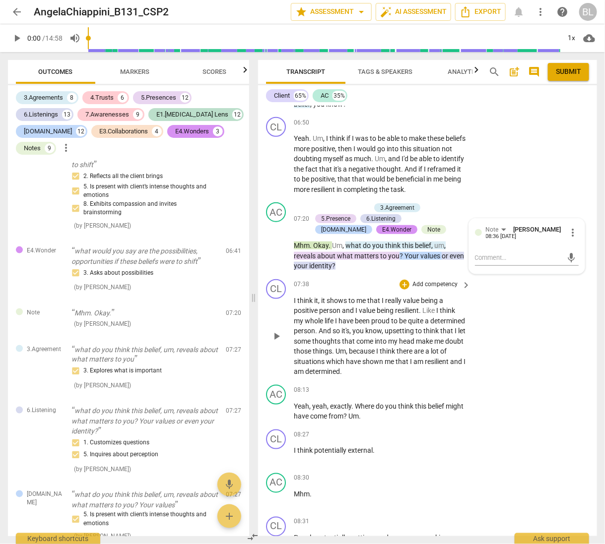
click at [564, 315] on div "CL play_arrow pause 07:38 + Add competency keyboard_arrow_right I think it , it…" at bounding box center [427, 328] width 339 height 106
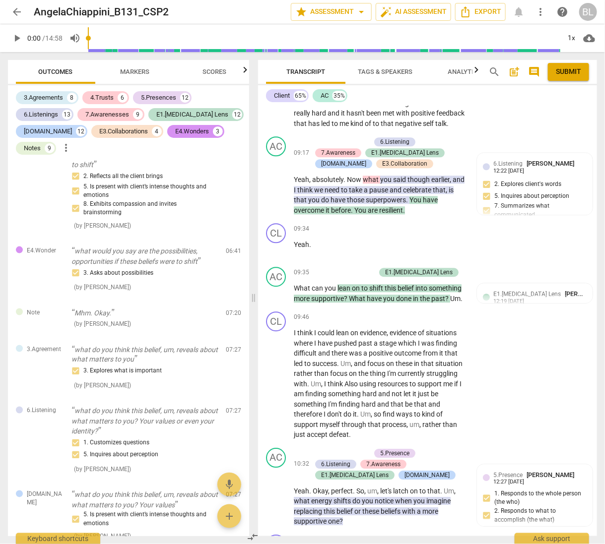
scroll to position [3397, 0]
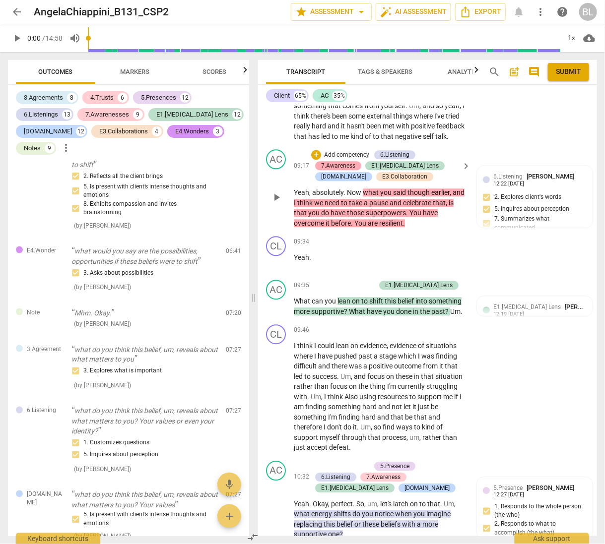
click at [343, 161] on div "7.Awareness" at bounding box center [338, 165] width 34 height 9
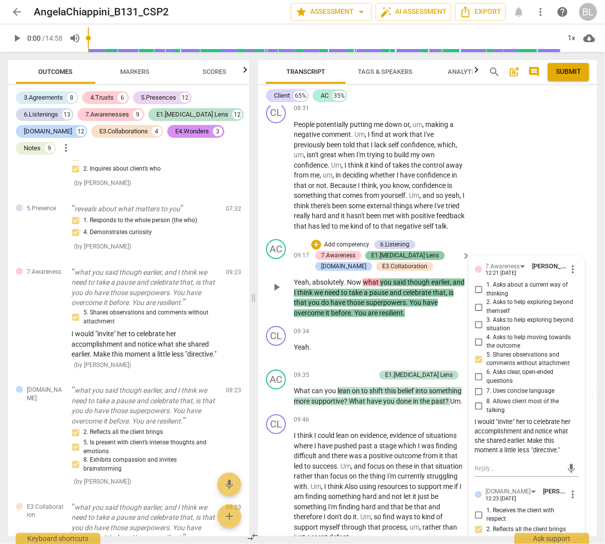
scroll to position [3306, 0]
click at [395, 252] on div "E1.[MEDICAL_DATA] Lens" at bounding box center [404, 256] width 67 height 9
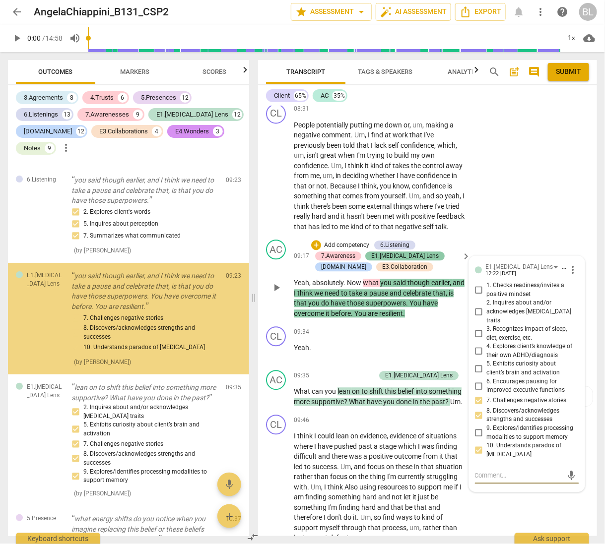
scroll to position [5190, 0]
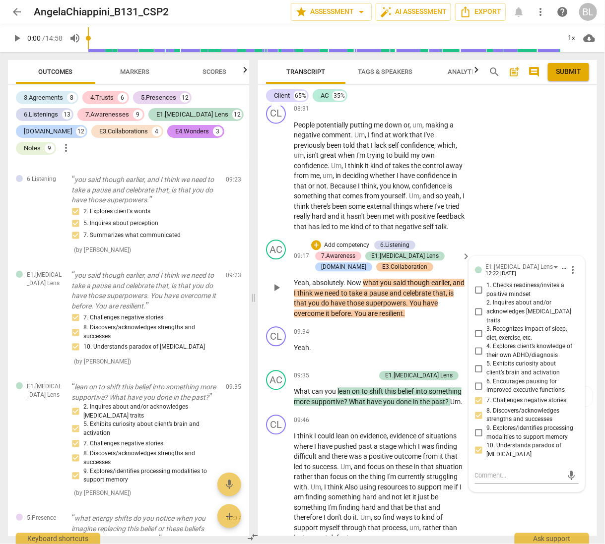
click at [382, 263] on div "E3.Collaboration" at bounding box center [404, 267] width 45 height 9
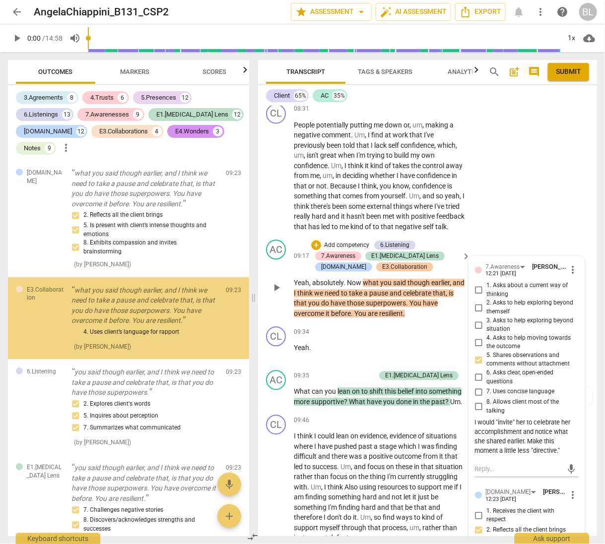
scroll to position [4998, 0]
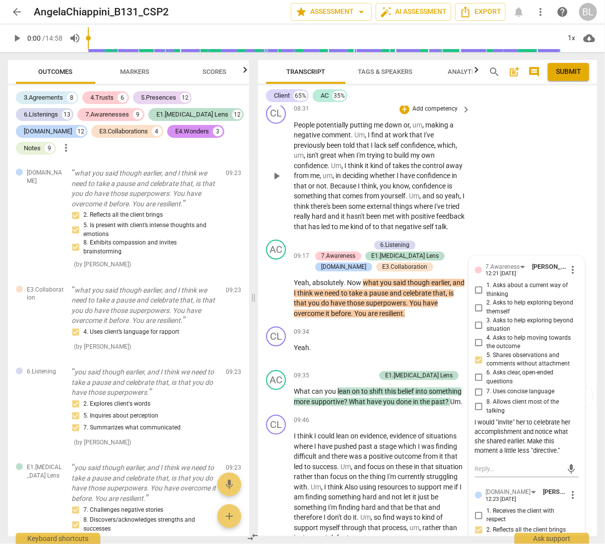
click at [489, 214] on div "CL play_arrow pause 08:31 + Add competency keyboard_arrow_right People potentia…" at bounding box center [427, 168] width 339 height 136
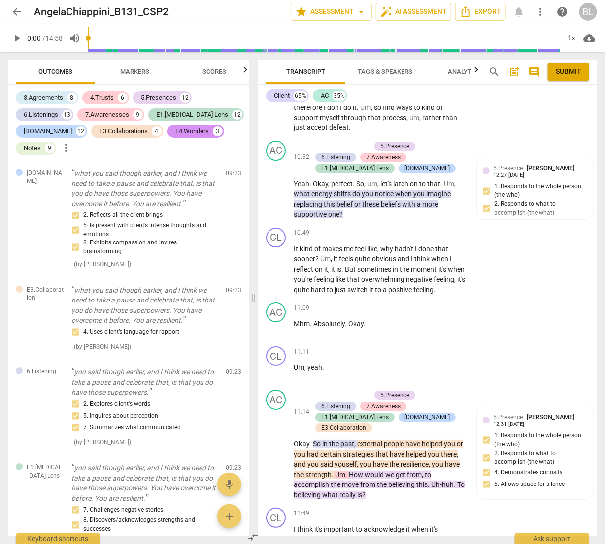
scroll to position [3711, 0]
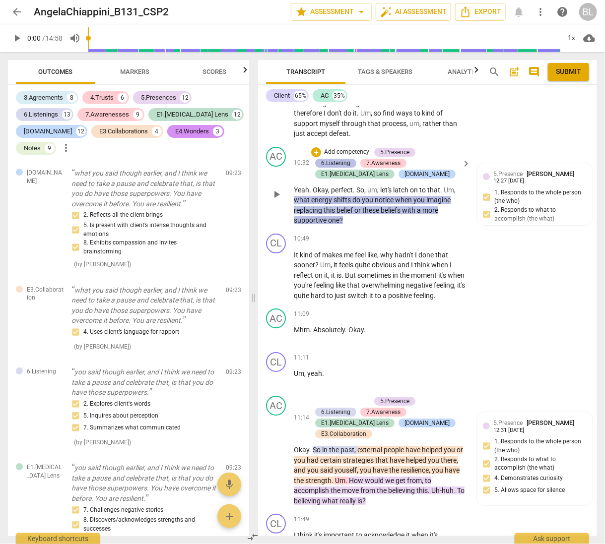
click at [342, 159] on div "6.Listening" at bounding box center [335, 163] width 29 height 9
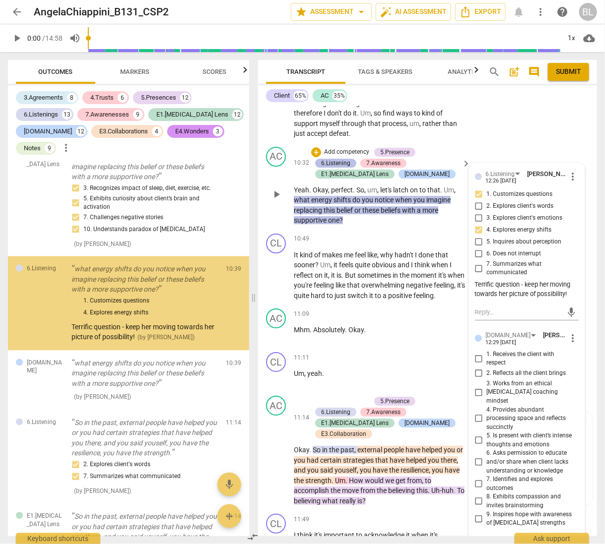
scroll to position [5732, 0]
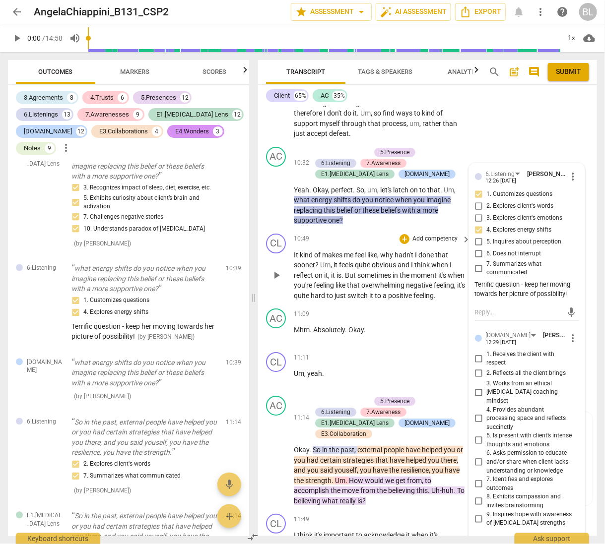
click at [393, 281] on span "overwhelming" at bounding box center [383, 285] width 45 height 8
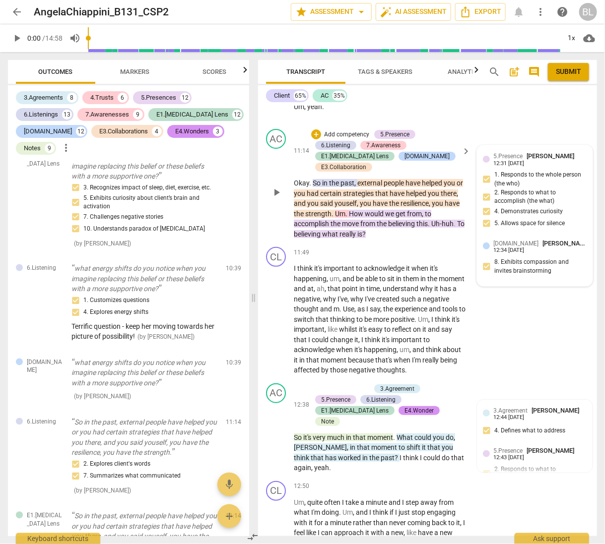
scroll to position [3977, 0]
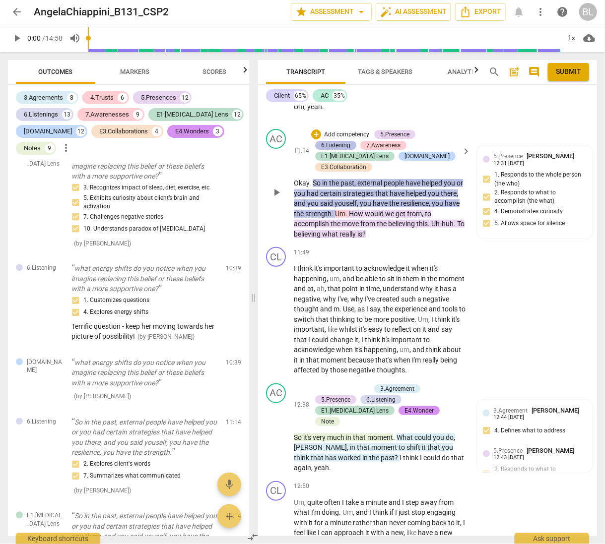
click at [341, 141] on div "6.Listening" at bounding box center [335, 145] width 29 height 9
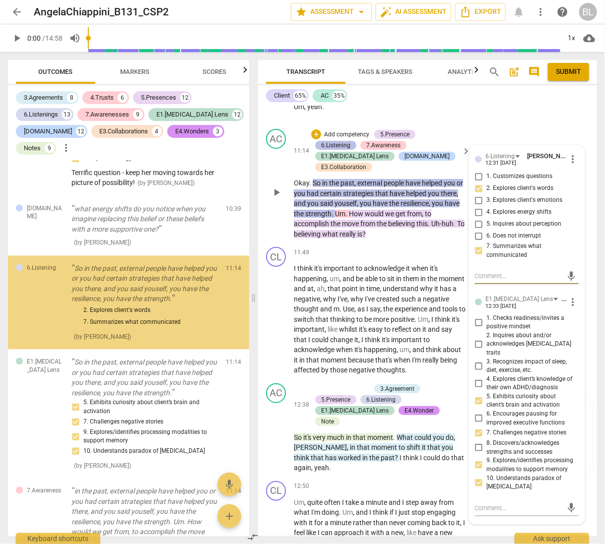
scroll to position [5886, 0]
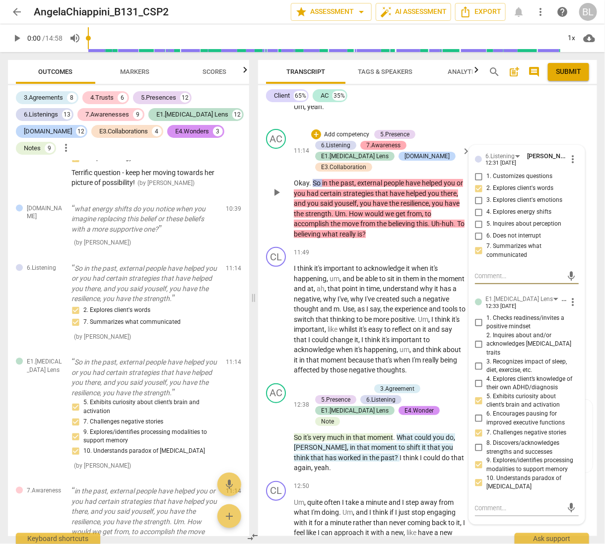
click at [374, 141] on div "7.Awareness" at bounding box center [383, 145] width 34 height 9
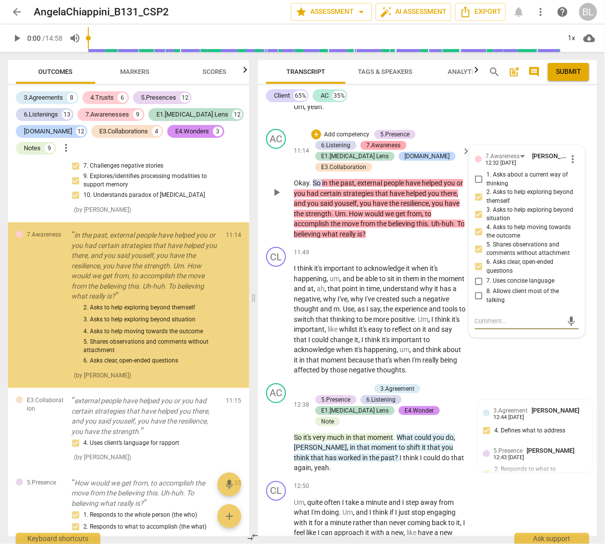
scroll to position [6145, 0]
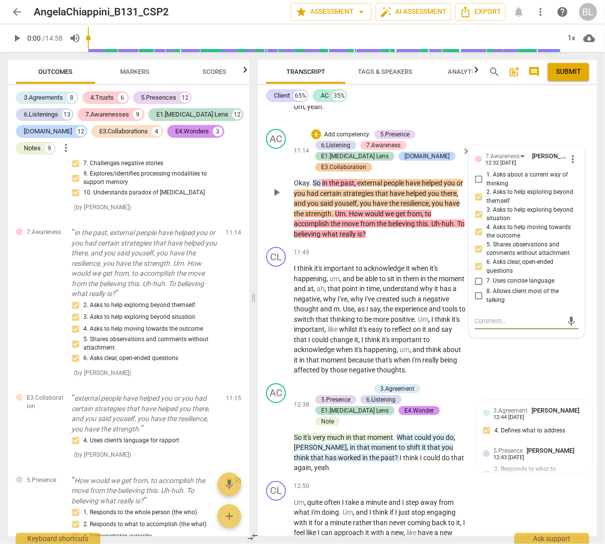
click at [351, 163] on div "E3.Collaboration" at bounding box center [343, 167] width 45 height 9
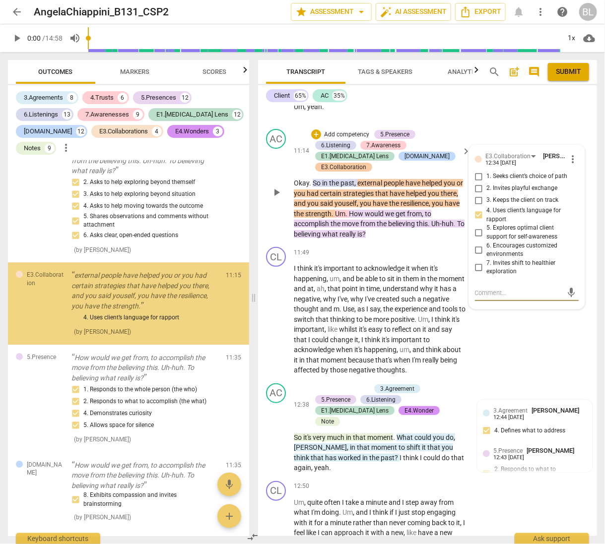
scroll to position [6269, 0]
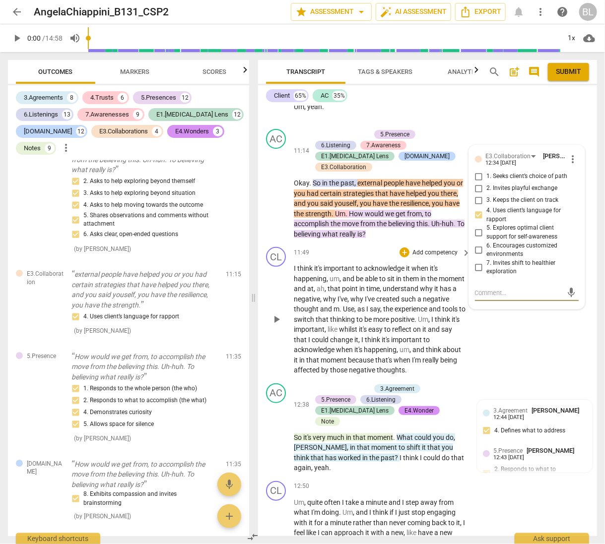
click at [373, 247] on div "11:49 + Add competency keyboard_arrow_right" at bounding box center [383, 252] width 178 height 11
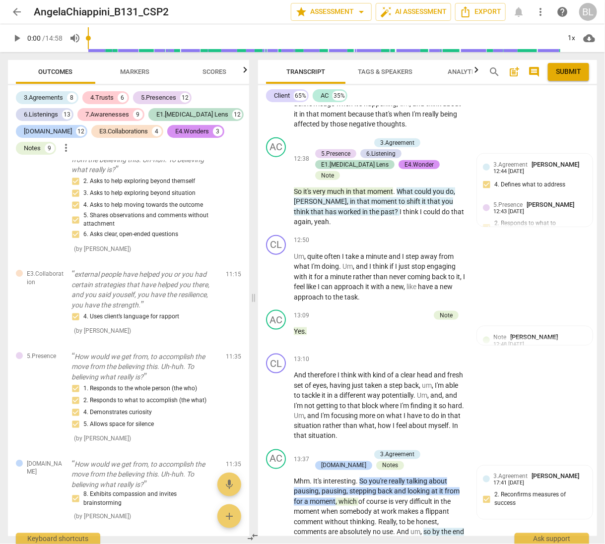
scroll to position [4230, 0]
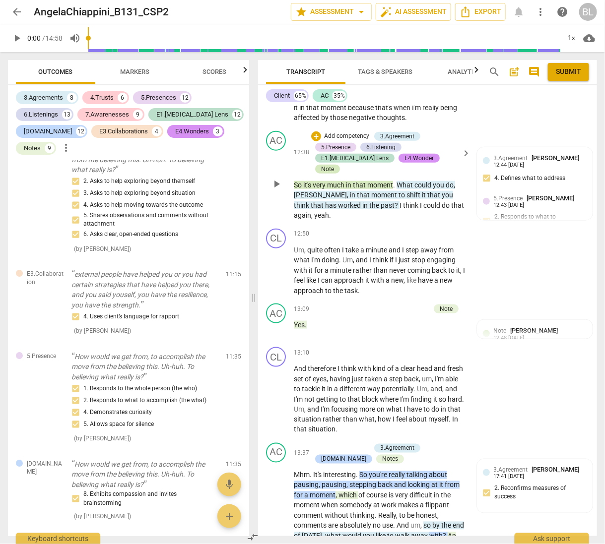
click at [334, 165] on div "Note" at bounding box center [327, 169] width 13 height 9
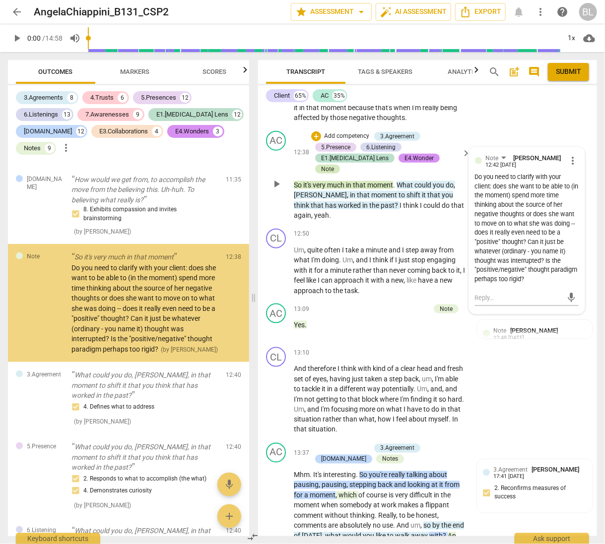
scroll to position [6553, 0]
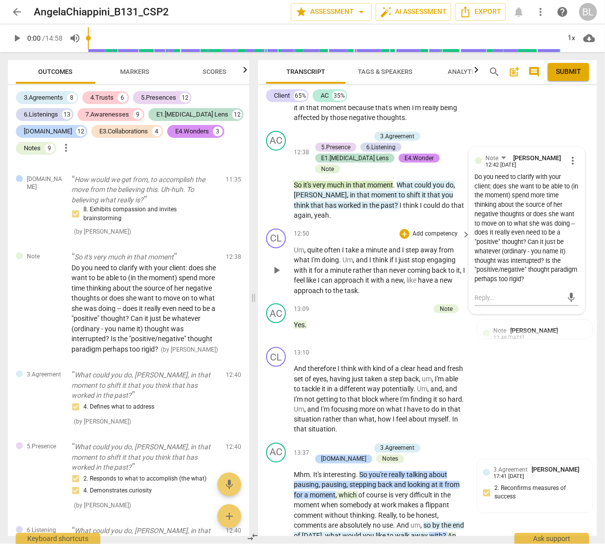
click at [420, 246] on span "step" at bounding box center [412, 250] width 15 height 8
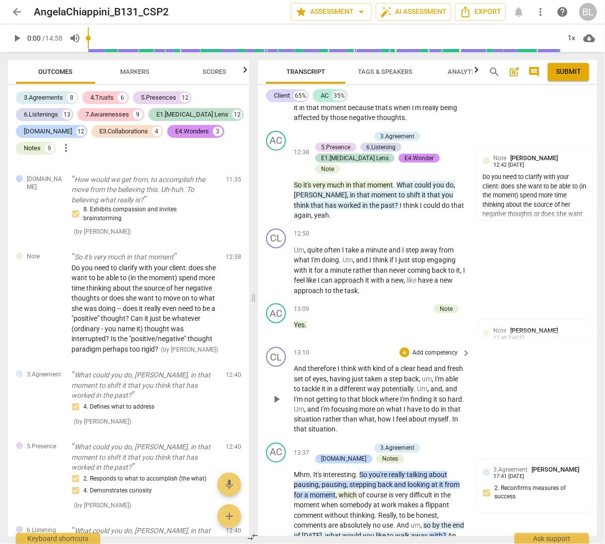
click at [518, 347] on div "CL play_arrow pause 13:10 + Add competency keyboard_arrow_right And therefore I…" at bounding box center [427, 391] width 339 height 96
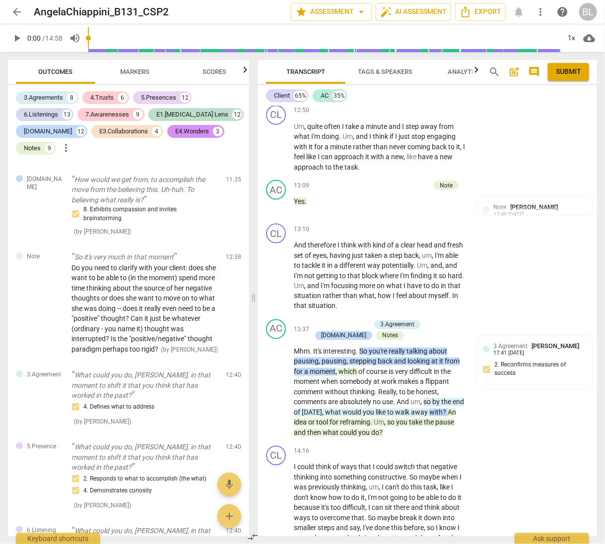
scroll to position [4420, 0]
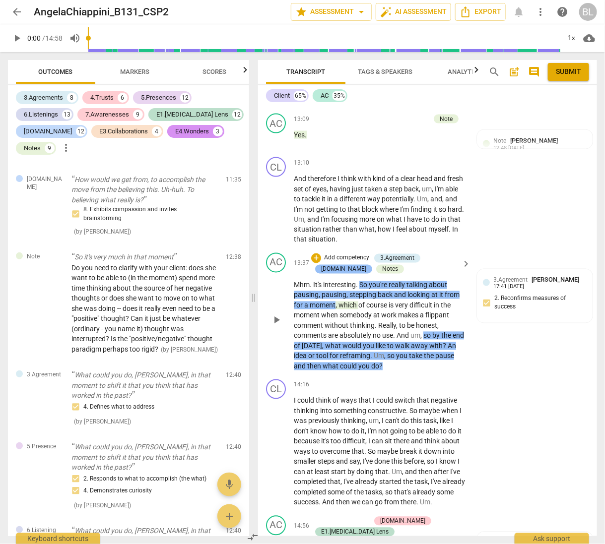
click at [335, 265] on div "[DOMAIN_NAME]" at bounding box center [343, 269] width 45 height 9
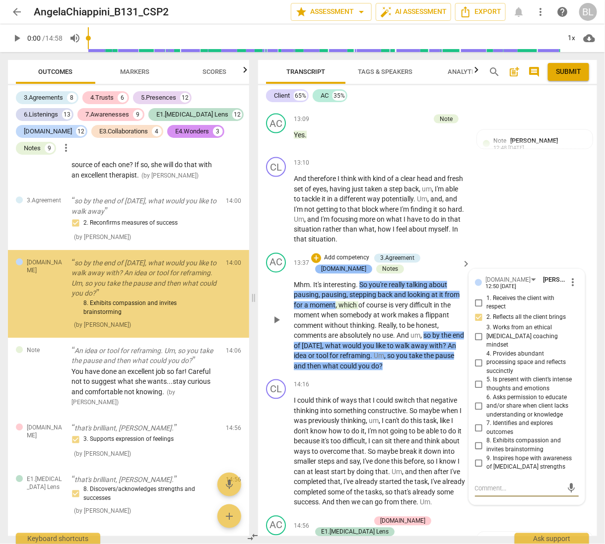
scroll to position [7533, 0]
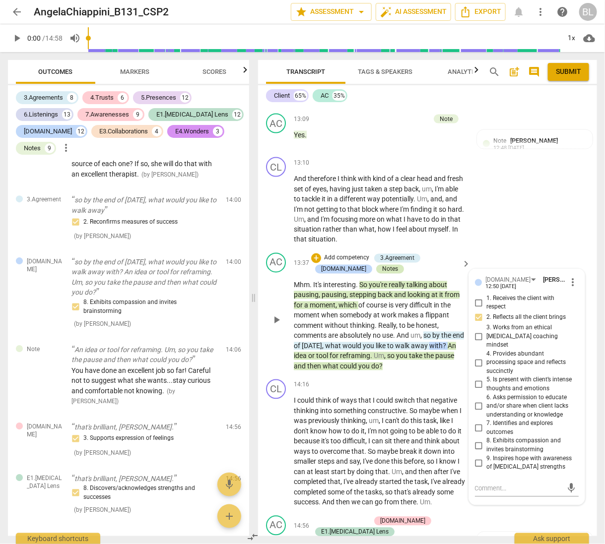
click at [382, 265] on div "Notes" at bounding box center [390, 269] width 16 height 9
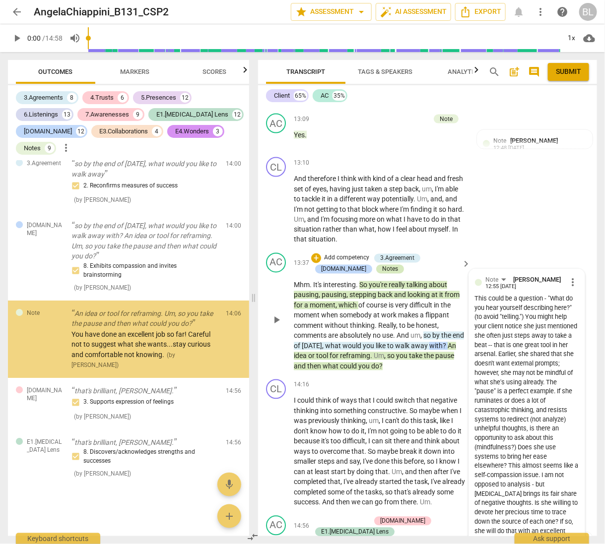
scroll to position [7610, 0]
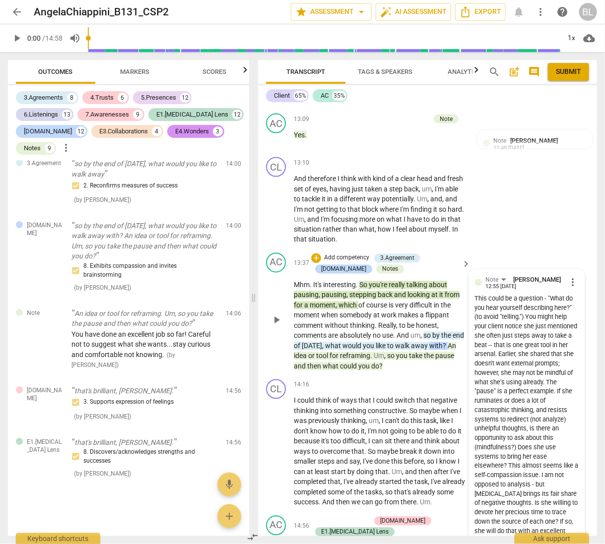
click at [505, 295] on div "This could be a question - "What do you hear yourself describing here?" (to avo…" at bounding box center [527, 420] width 104 height 251
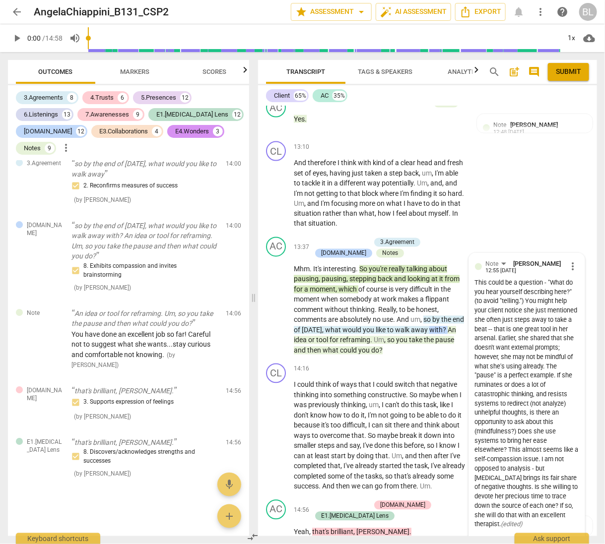
scroll to position [4439, 0]
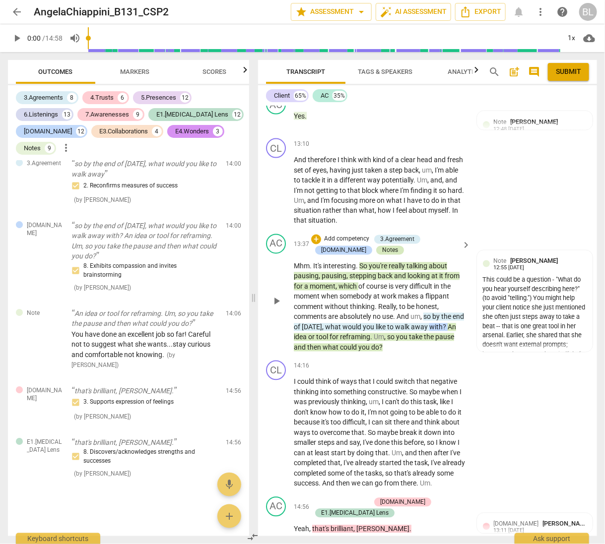
click at [382, 246] on div "Notes" at bounding box center [390, 250] width 16 height 9
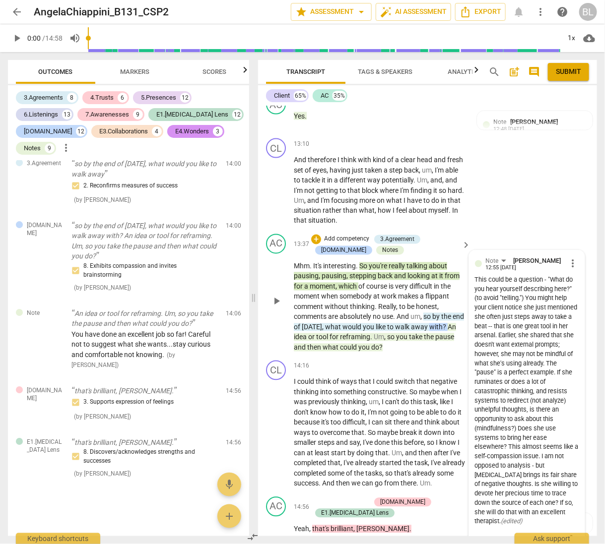
click at [371, 344] on span "you" at bounding box center [364, 348] width 13 height 8
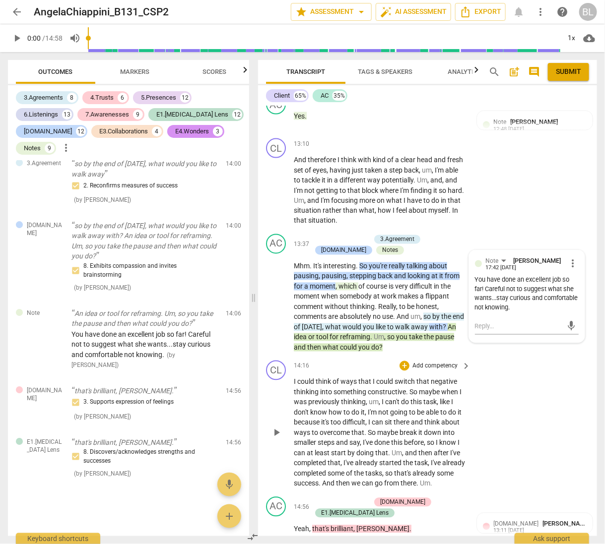
click at [518, 357] on div "CL play_arrow pause 14:16 + Add competency keyboard_arrow_right I could think o…" at bounding box center [427, 425] width 339 height 136
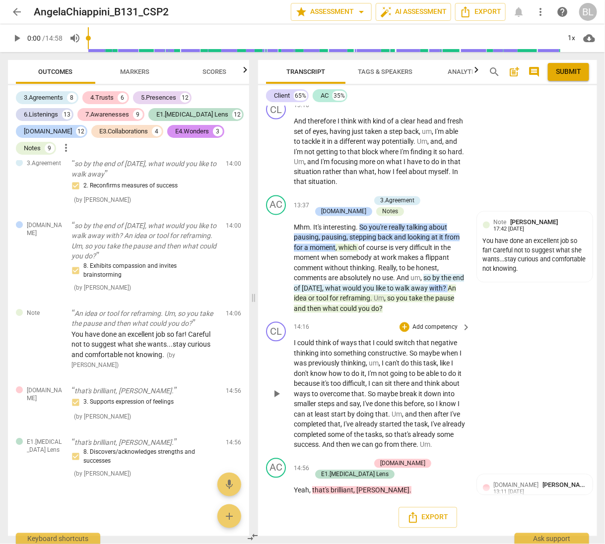
scroll to position [4444, 0]
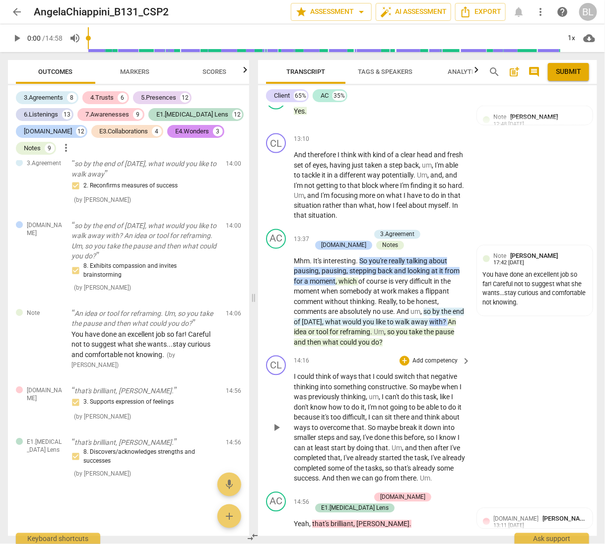
click at [554, 394] on div "CL play_arrow pause 14:16 + Add competency keyboard_arrow_right I could think o…" at bounding box center [427, 420] width 339 height 136
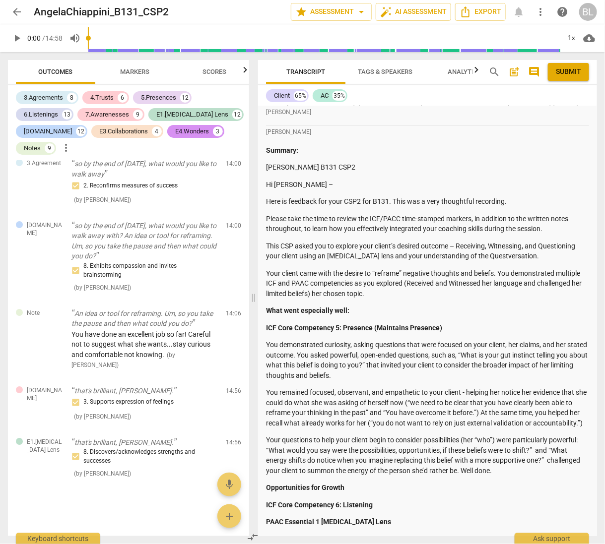
scroll to position [7609, 0]
click at [18, 10] on span "arrow_back" at bounding box center [17, 12] width 12 height 12
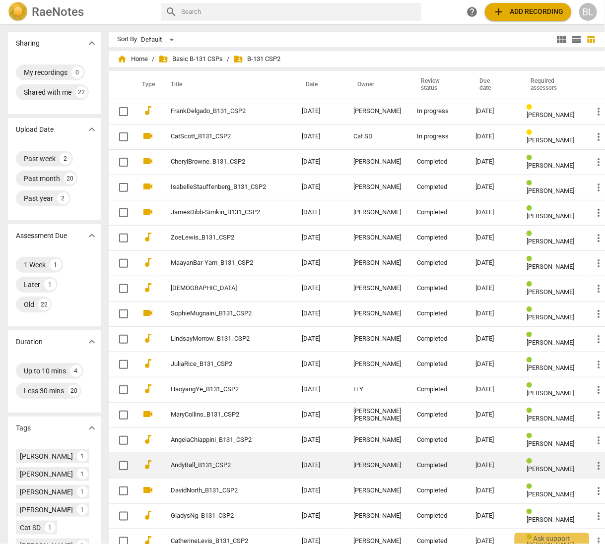
click at [475, 462] on div "[DATE]" at bounding box center [492, 465] width 35 height 7
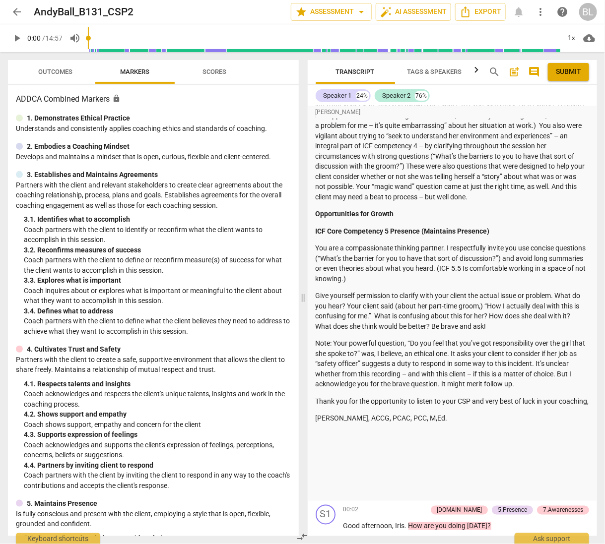
scroll to position [318, 0]
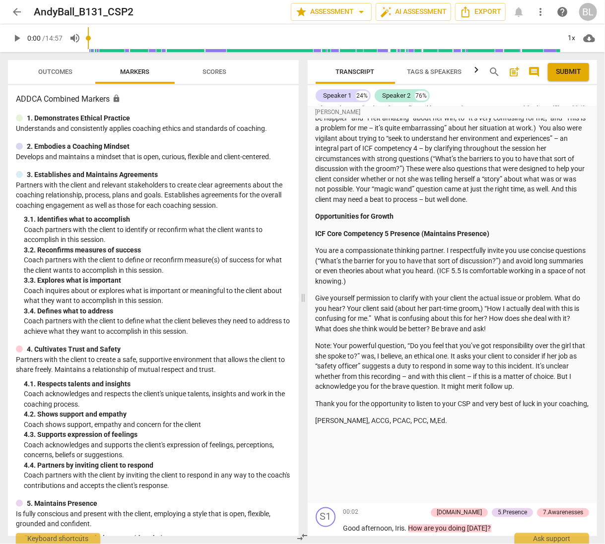
click at [14, 39] on span "play_arrow" at bounding box center [17, 38] width 12 height 12
click at [16, 35] on span "pause" at bounding box center [17, 38] width 12 height 12
type input "3"
click at [16, 10] on span "arrow_back" at bounding box center [17, 12] width 12 height 12
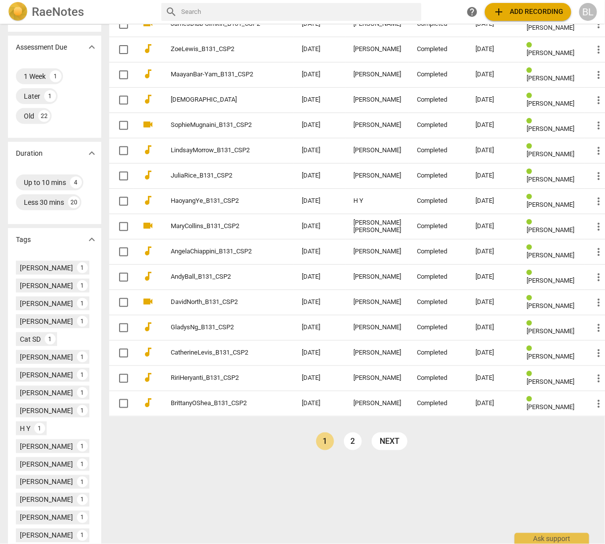
scroll to position [195, 0]
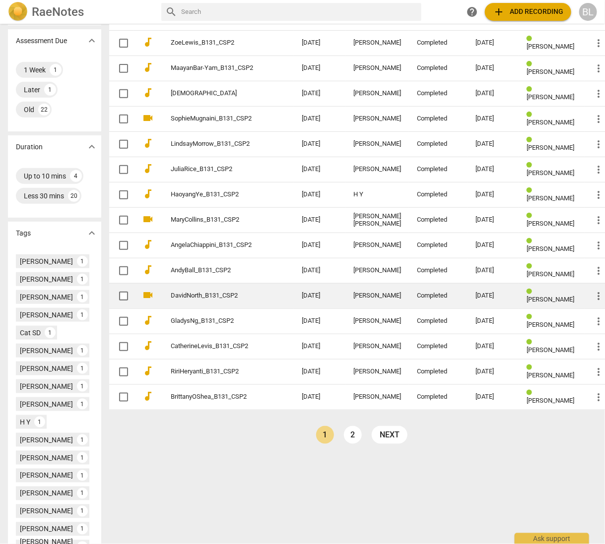
click at [526, 296] on span "[PERSON_NAME]" at bounding box center [550, 299] width 48 height 7
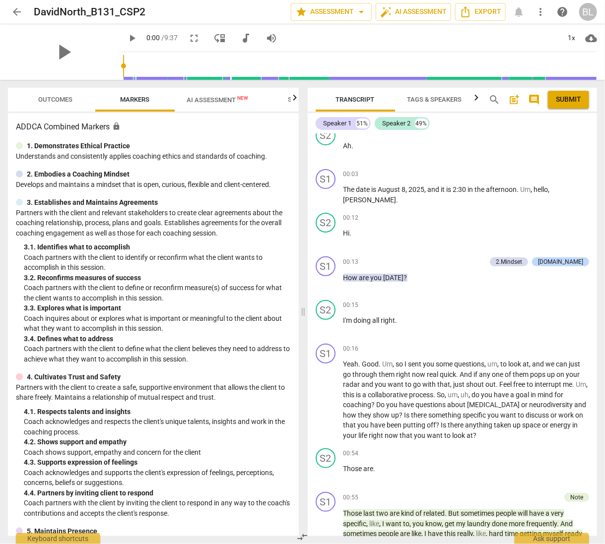
scroll to position [87, 0]
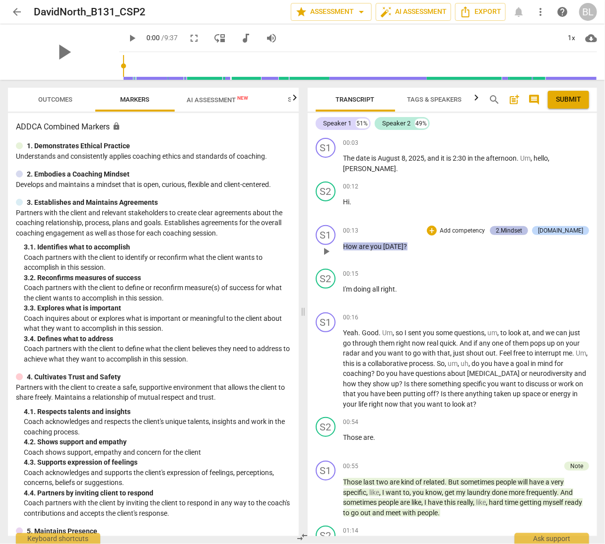
click at [522, 226] on div "2.Mindset" at bounding box center [508, 230] width 26 height 9
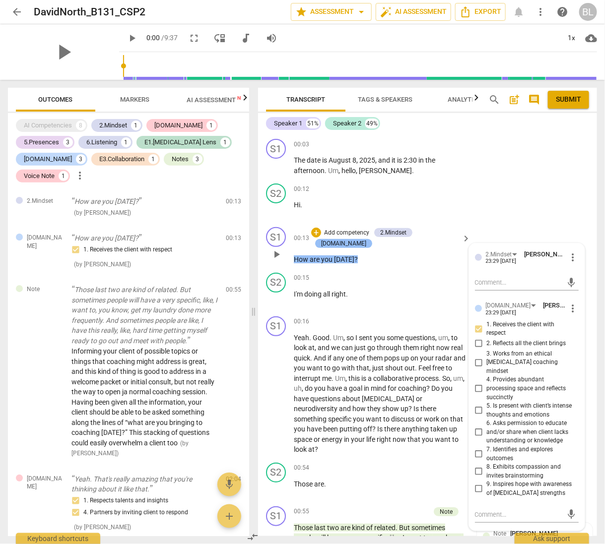
click at [366, 239] on div "[DOMAIN_NAME]" at bounding box center [343, 243] width 45 height 9
click at [558, 204] on div "S2 play_arrow pause 00:12 + Add competency keyboard_arrow_right Hi ." at bounding box center [427, 202] width 339 height 44
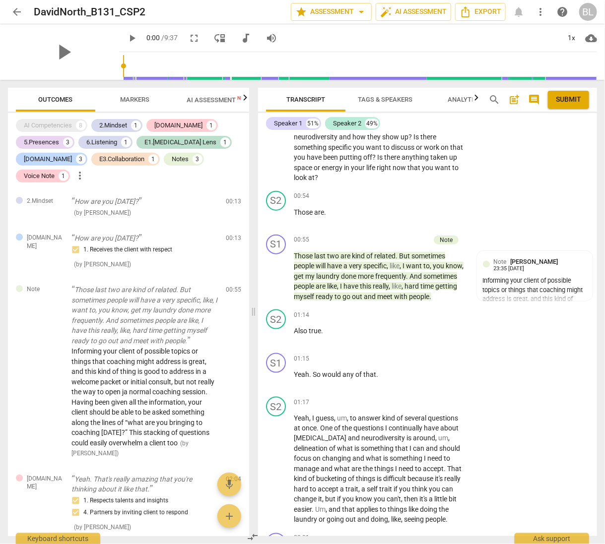
scroll to position [387, 0]
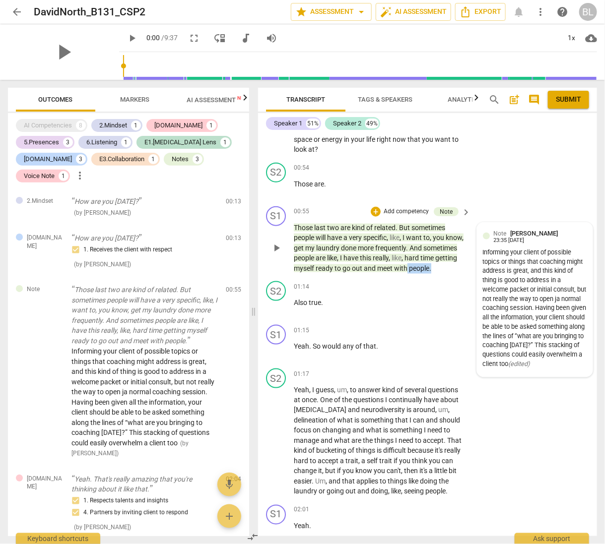
drag, startPoint x: 592, startPoint y: 249, endPoint x: 586, endPoint y: 259, distance: 11.6
click at [586, 259] on div "S1 play_arrow pause 00:55 + Add competency Note keyboard_arrow_right Those last…" at bounding box center [427, 239] width 339 height 75
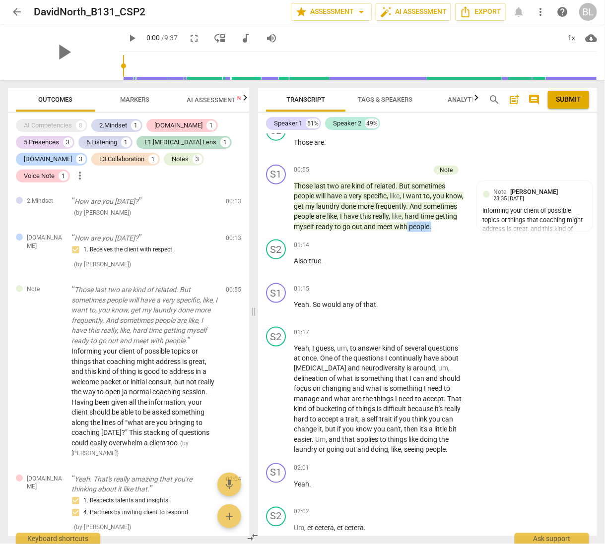
scroll to position [0, 0]
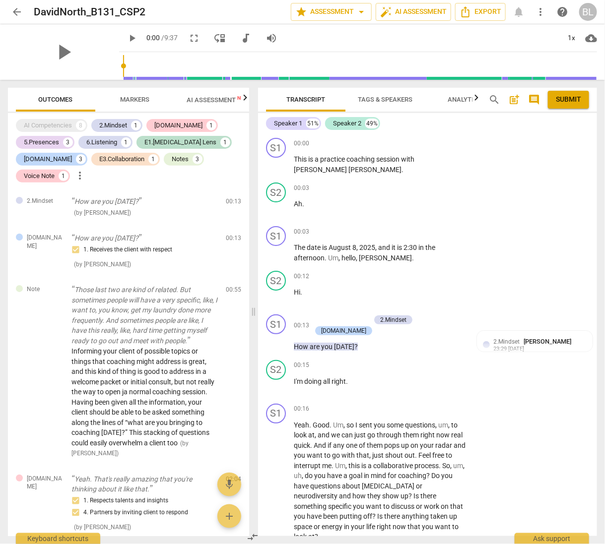
click at [15, 12] on span "arrow_back" at bounding box center [17, 12] width 12 height 12
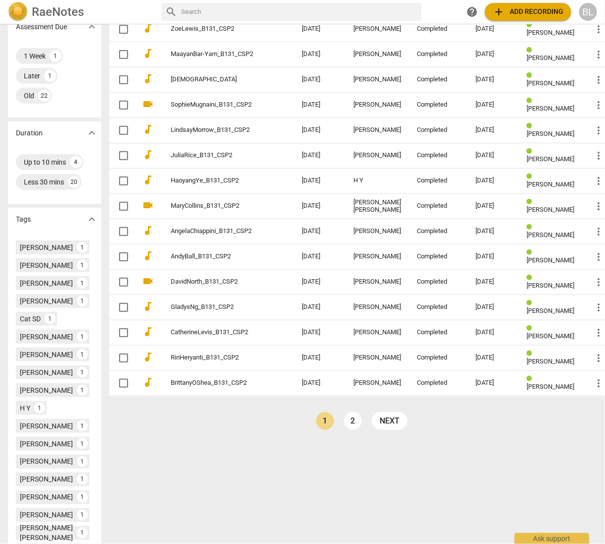
scroll to position [208, 0]
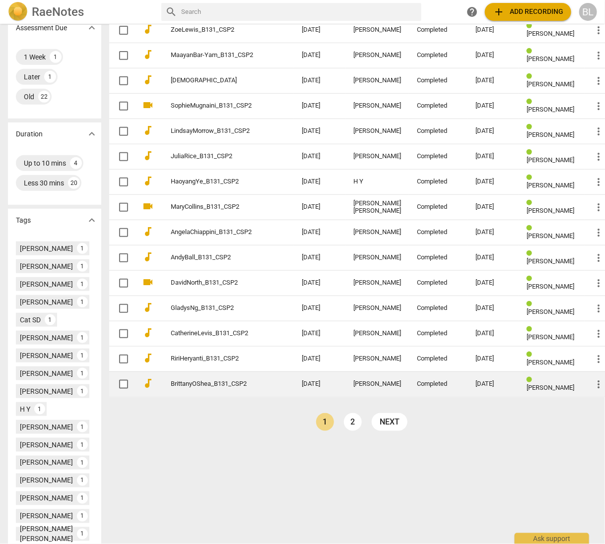
click at [532, 384] on span "[PERSON_NAME]" at bounding box center [550, 387] width 48 height 7
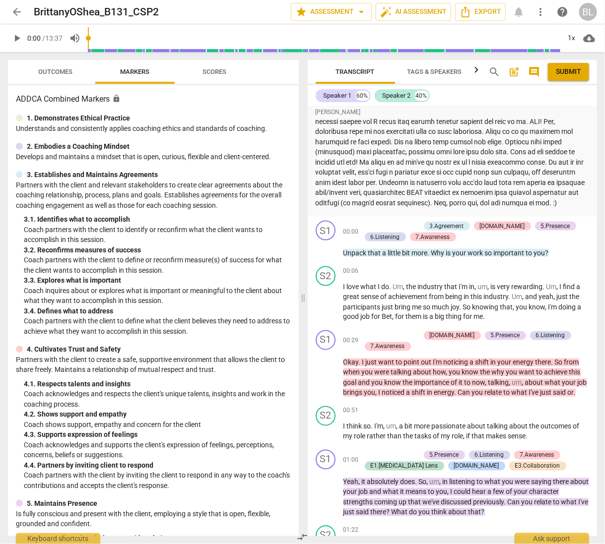
scroll to position [457, 0]
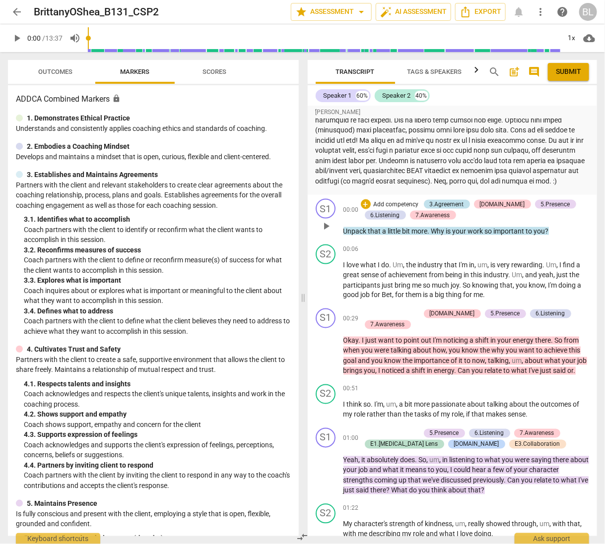
click at [450, 209] on div "3.Agreement" at bounding box center [446, 204] width 34 height 9
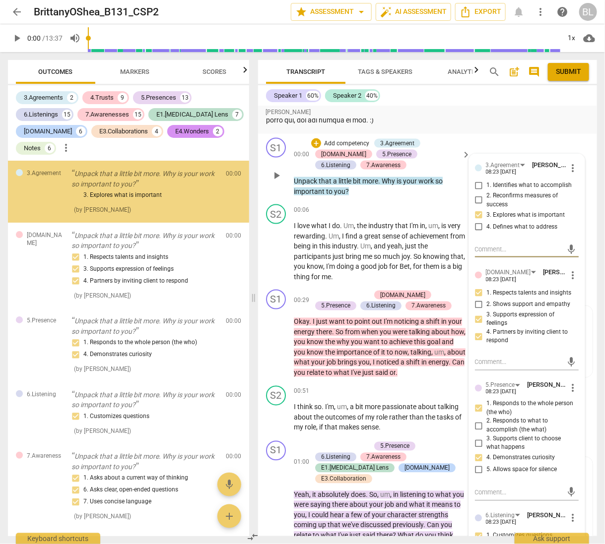
scroll to position [416, 0]
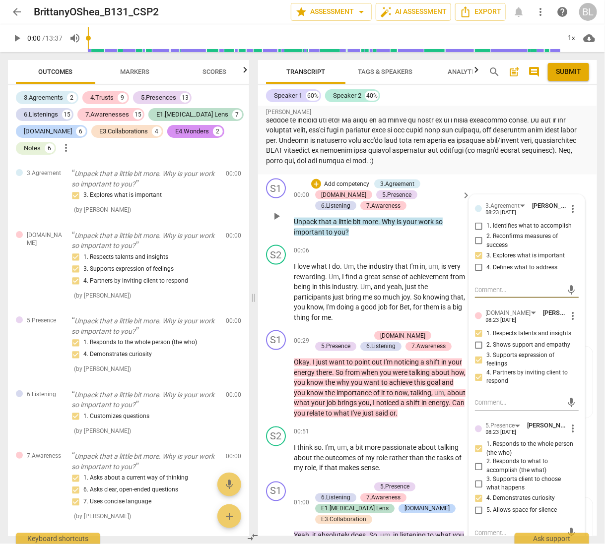
click at [549, 202] on div "S1 play_arrow pause 00:00 + Add competency 3.Agreement [DOMAIN_NAME] 5.Presence…" at bounding box center [427, 208] width 339 height 66
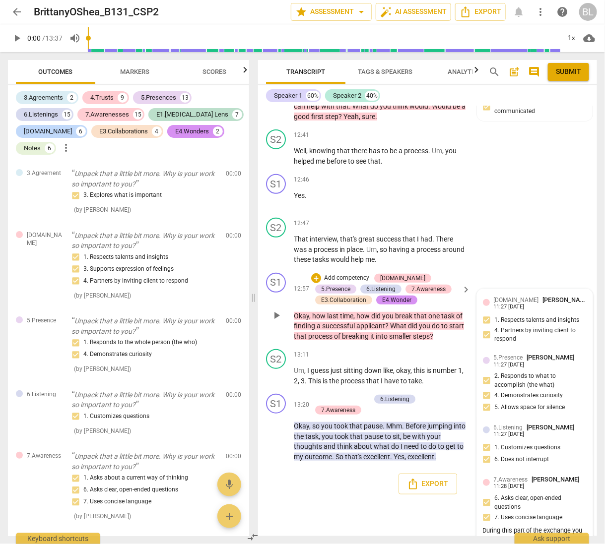
scroll to position [3962, 0]
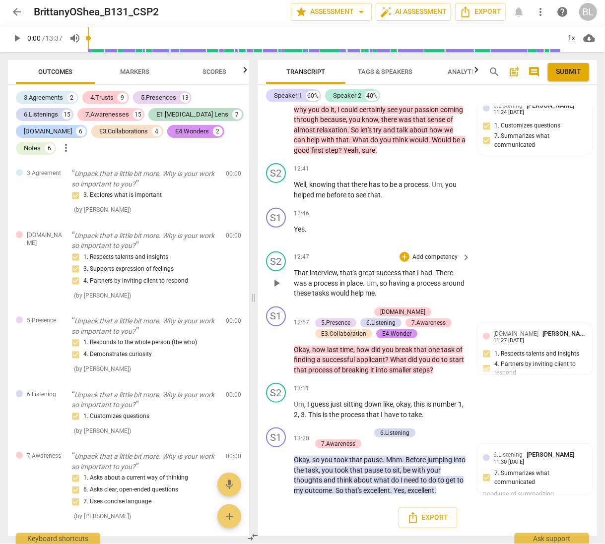
click at [537, 252] on div "S2 play_arrow pause 12:47 + Add competency keyboard_arrow_right That interview …" at bounding box center [427, 274] width 339 height 55
click at [16, 9] on span "arrow_back" at bounding box center [17, 12] width 12 height 12
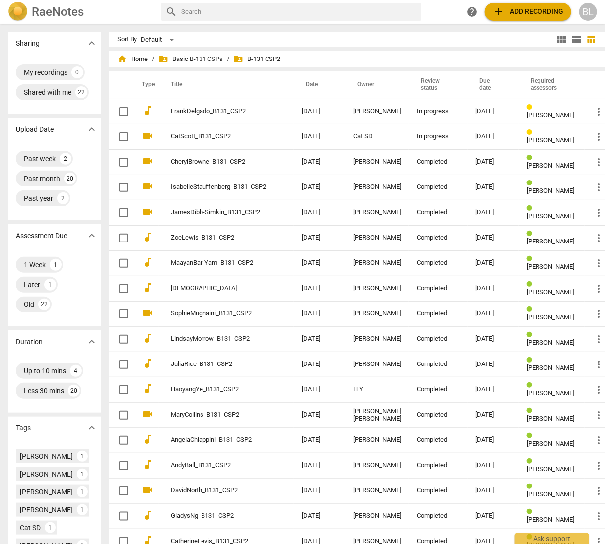
drag, startPoint x: 131, startPoint y: 60, endPoint x: 144, endPoint y: 63, distance: 14.0
click at [131, 59] on span "home Home" at bounding box center [132, 59] width 31 height 10
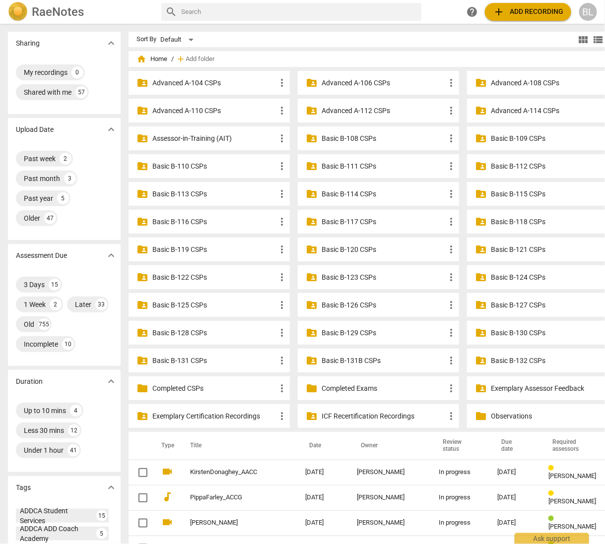
click at [496, 109] on p "Advanced A-114 CSPs" at bounding box center [551, 111] width 123 height 10
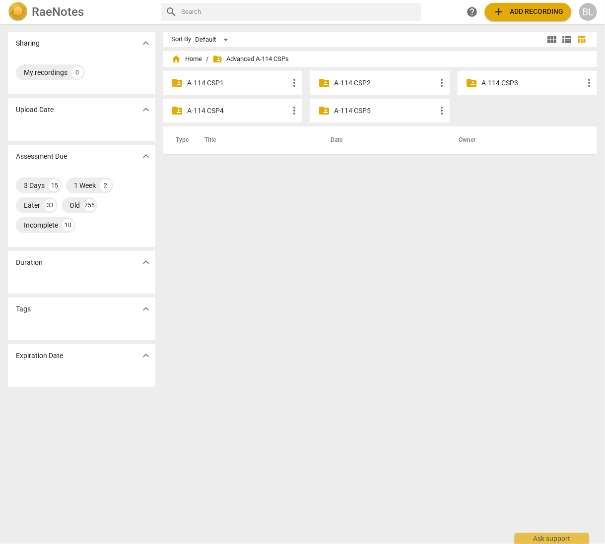
click at [491, 80] on p "A-114 CSP3" at bounding box center [532, 83] width 102 height 10
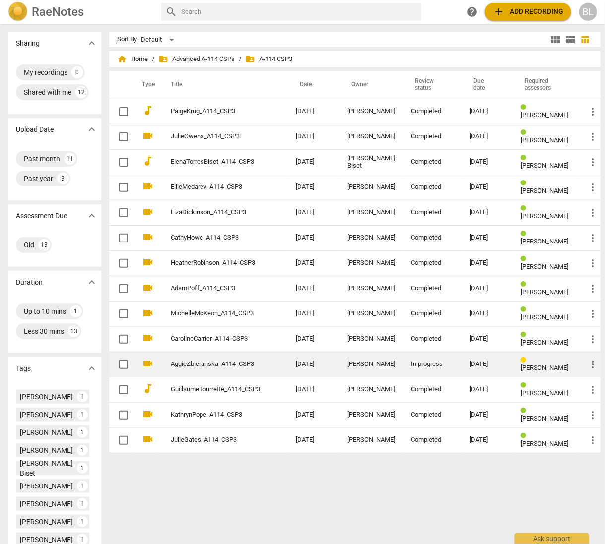
click at [362, 361] on div "[PERSON_NAME]" at bounding box center [371, 364] width 48 height 7
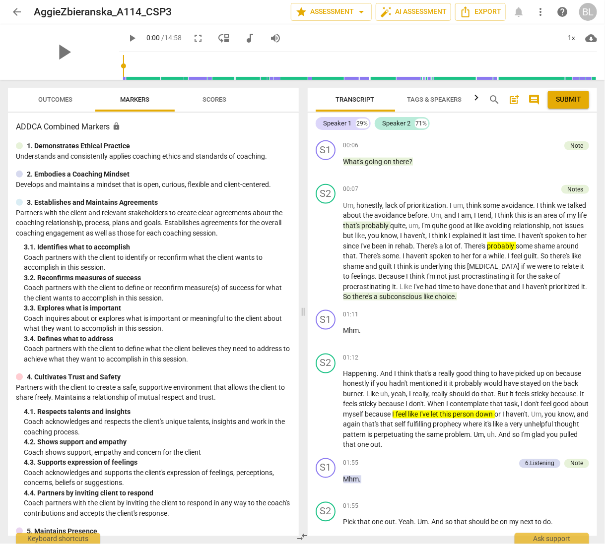
scroll to position [423, 0]
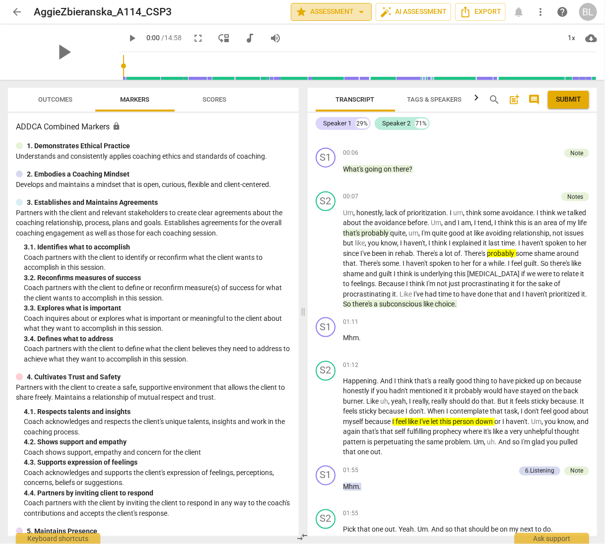
click at [360, 12] on span "arrow_drop_down" at bounding box center [361, 12] width 12 height 12
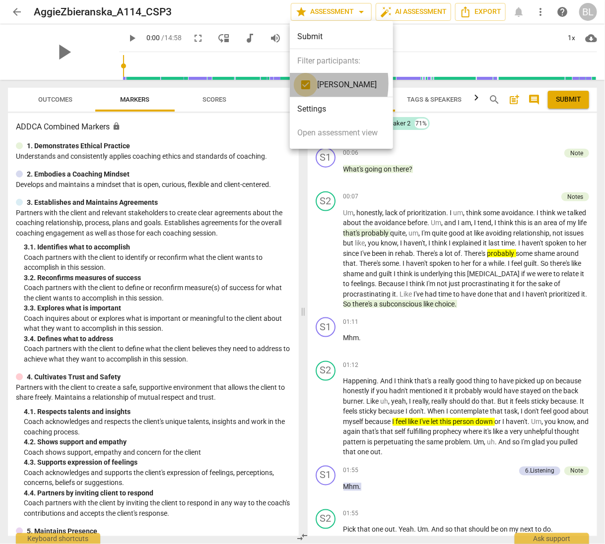
click at [303, 83] on input "checkbox" at bounding box center [306, 85] width 24 height 24
checkbox input "false"
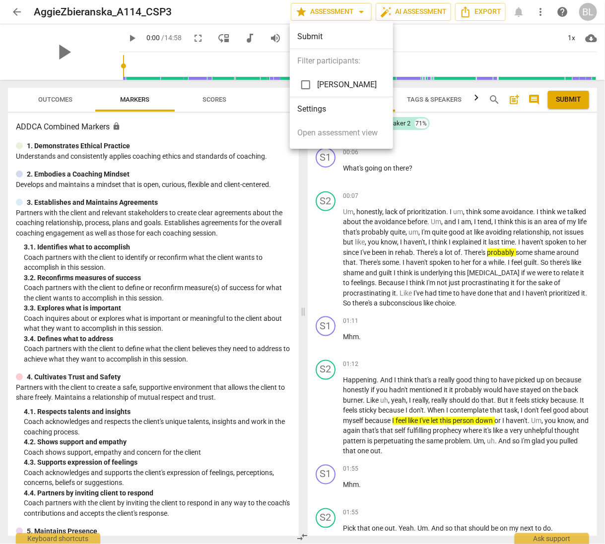
click at [464, 142] on div at bounding box center [302, 272] width 605 height 544
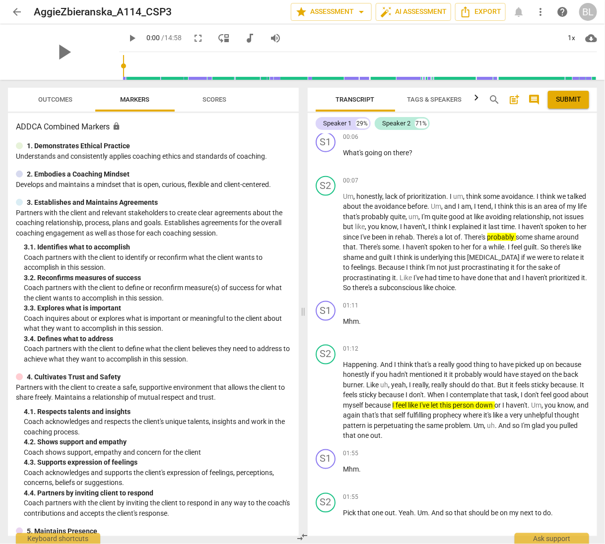
scroll to position [441, 0]
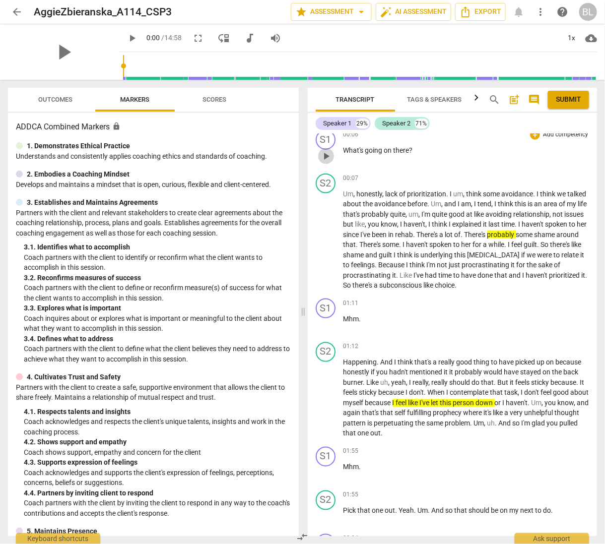
click at [322, 155] on span "play_arrow" at bounding box center [326, 156] width 12 height 12
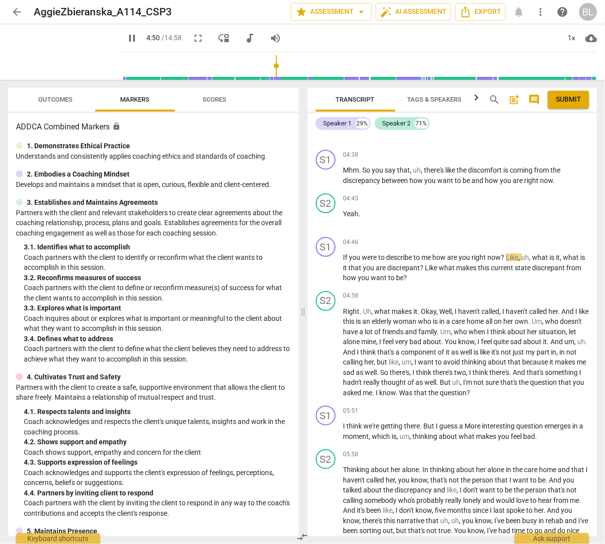
scroll to position [1408, 0]
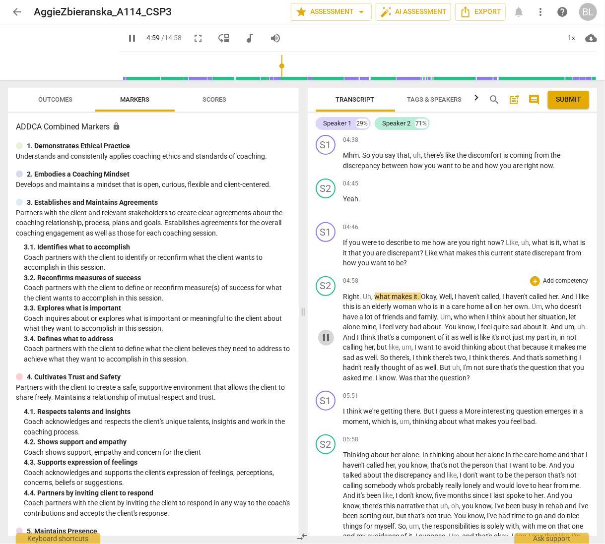
click at [327, 332] on span "pause" at bounding box center [326, 338] width 12 height 12
click at [325, 333] on span "play_arrow" at bounding box center [326, 338] width 12 height 12
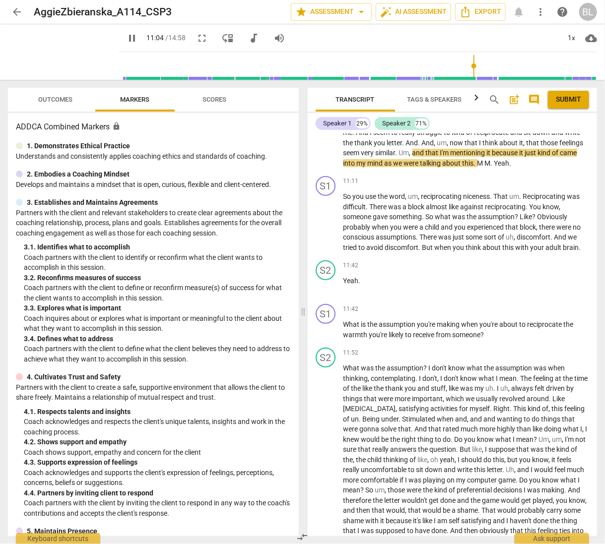
scroll to position [2686, 0]
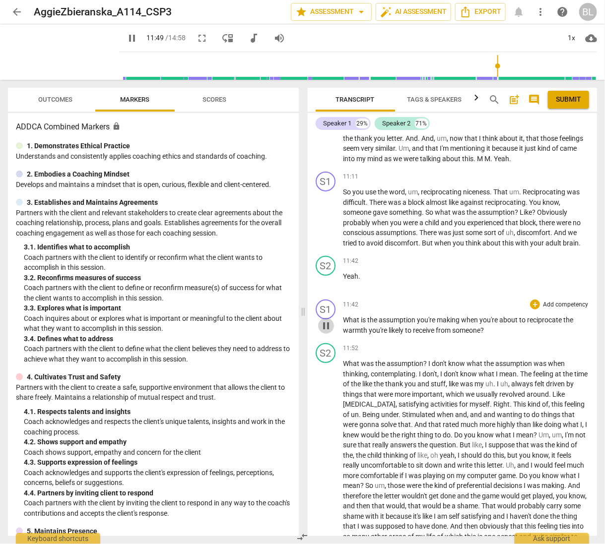
click at [328, 332] on span "pause" at bounding box center [326, 326] width 12 height 12
type input "710"
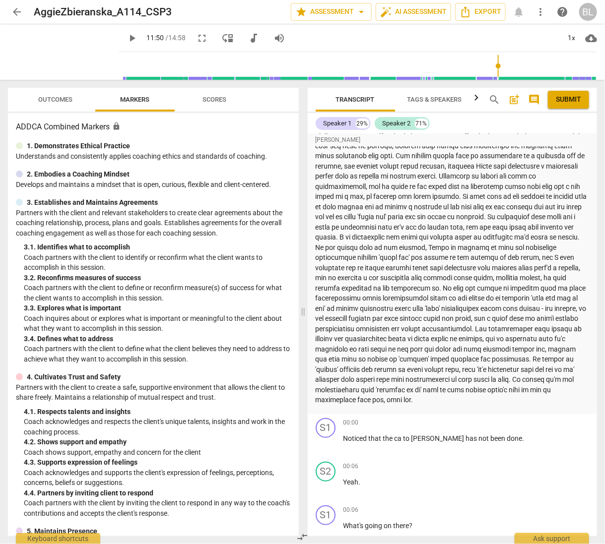
scroll to position [0, 0]
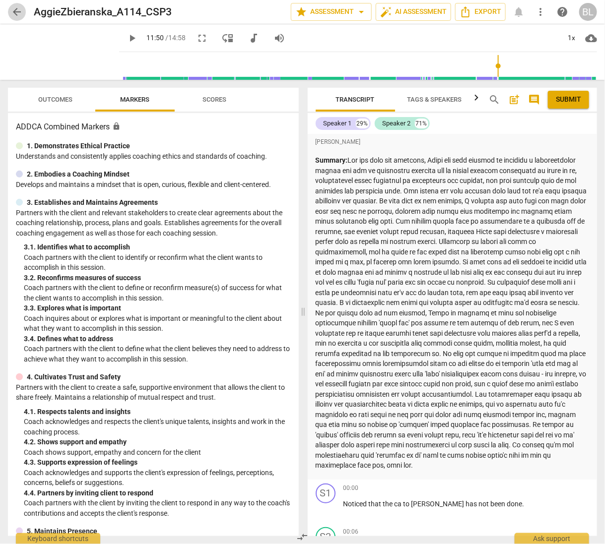
click at [14, 11] on span "arrow_back" at bounding box center [17, 12] width 12 height 12
